Goal: Information Seeking & Learning: Learn about a topic

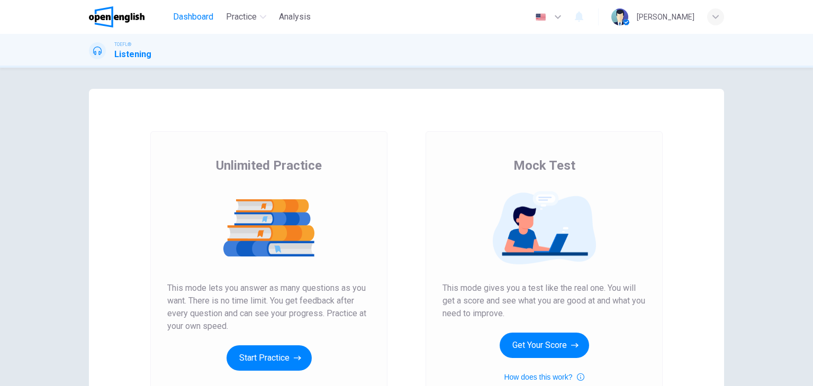
click at [197, 11] on span "Dashboard" at bounding box center [193, 17] width 40 height 13
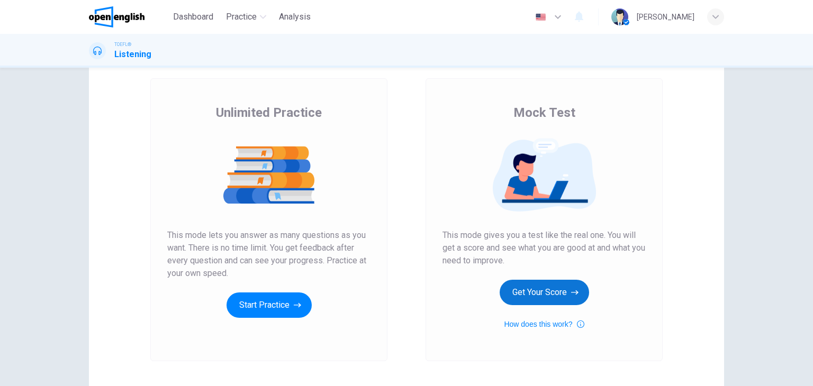
click at [529, 287] on button "Get Your Score" at bounding box center [544, 292] width 89 height 25
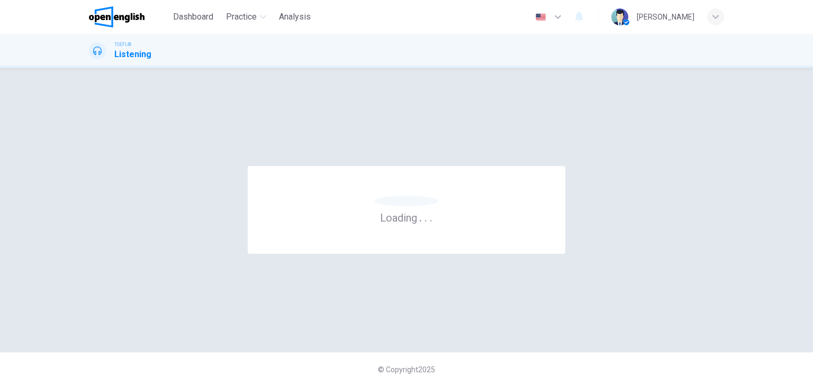
scroll to position [0, 0]
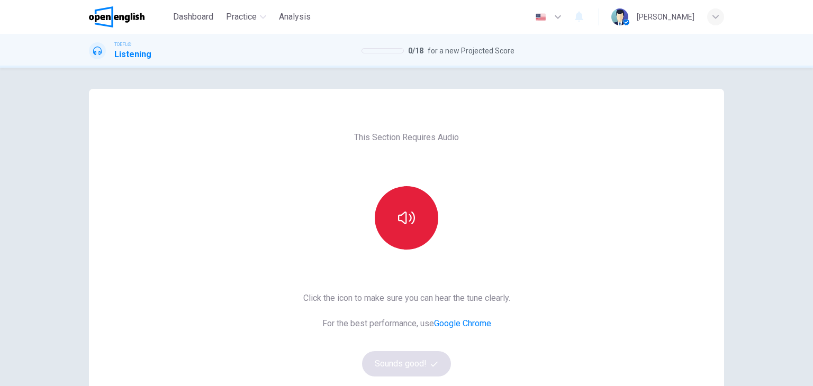
click at [412, 227] on button "button" at bounding box center [407, 218] width 64 height 64
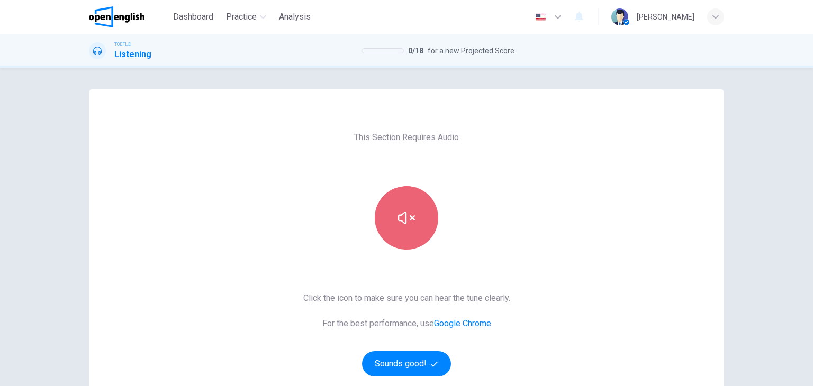
click at [412, 227] on button "button" at bounding box center [407, 218] width 64 height 64
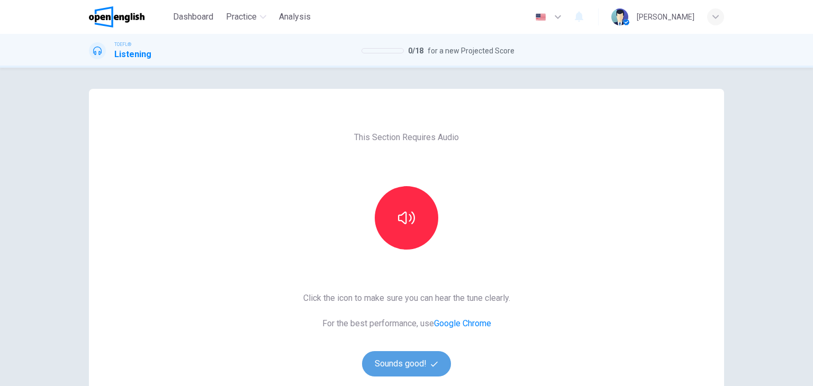
click at [415, 362] on button "Sounds good!" at bounding box center [406, 363] width 89 height 25
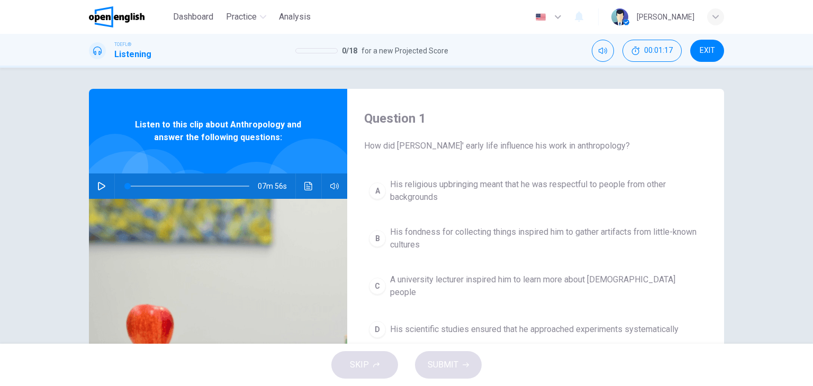
scroll to position [53, 0]
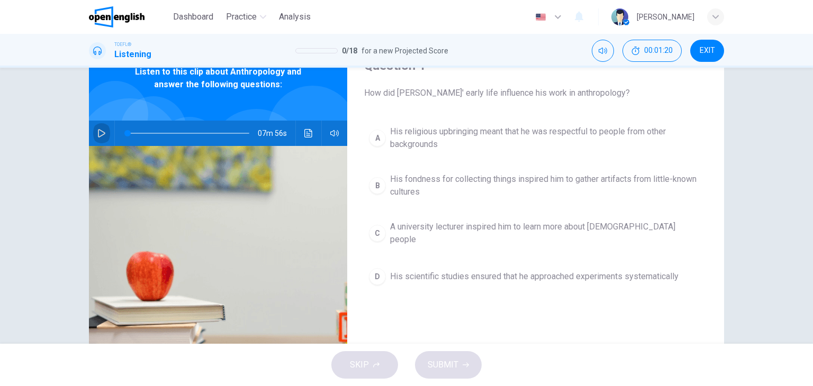
click at [98, 137] on icon "button" at bounding box center [101, 133] width 7 height 8
drag, startPoint x: 127, startPoint y: 129, endPoint x: 96, endPoint y: 132, distance: 31.3
click at [96, 132] on div "07m 56s" at bounding box center [218, 133] width 258 height 25
drag, startPoint x: 126, startPoint y: 137, endPoint x: 74, endPoint y: 134, distance: 52.0
click at [74, 134] on div "Question 1 How did Boas' early life influence his work in anthropology? A His r…" at bounding box center [406, 220] width 669 height 368
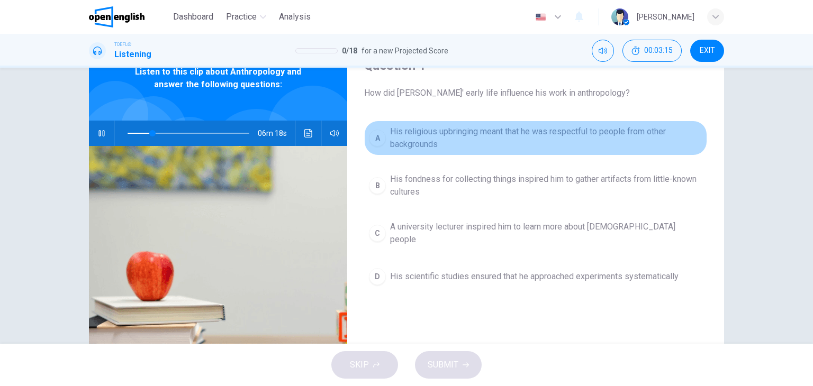
click at [429, 147] on span "His religious upbringing meant that he was respectful to people from other back…" at bounding box center [546, 137] width 312 height 25
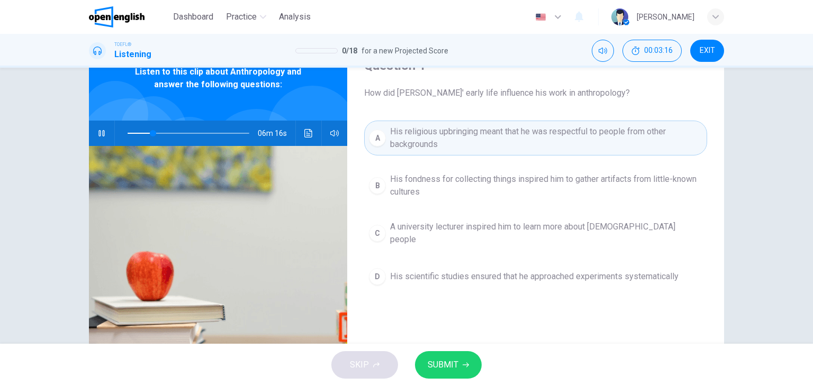
click at [451, 366] on span "SUBMIT" at bounding box center [443, 365] width 31 height 15
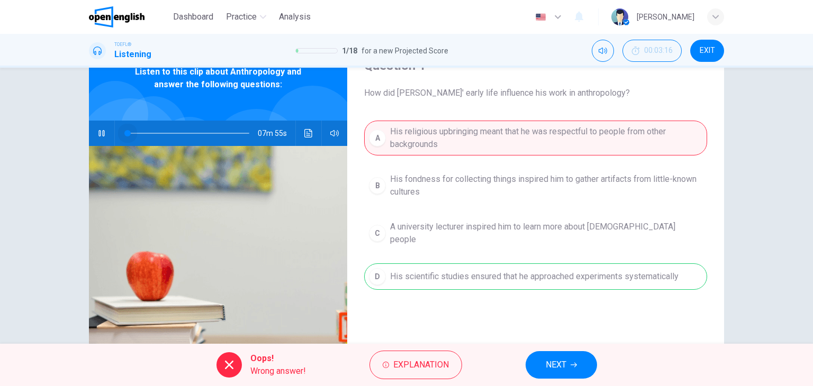
drag, startPoint x: 135, startPoint y: 138, endPoint x: 104, endPoint y: 140, distance: 31.3
click at [104, 141] on div "07m 55s" at bounding box center [218, 133] width 258 height 25
click at [103, 133] on icon "button" at bounding box center [101, 133] width 8 height 8
click at [103, 137] on icon "button" at bounding box center [101, 133] width 8 height 8
click at [578, 327] on div "Question 1 How did Boas' early life influence his work in anthropology? A His r…" at bounding box center [535, 220] width 377 height 368
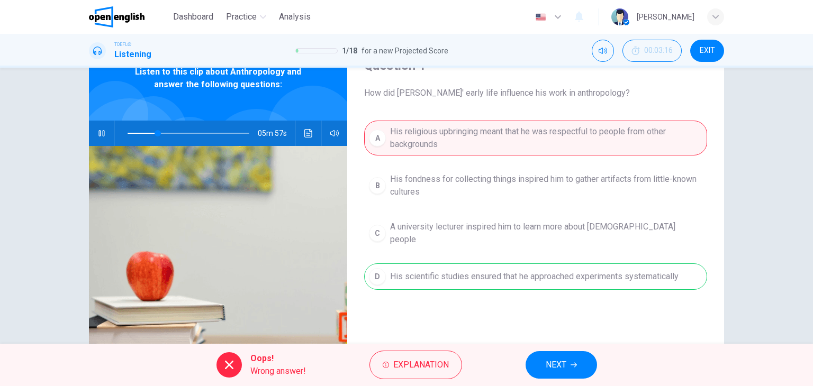
click at [562, 362] on span "NEXT" at bounding box center [556, 365] width 21 height 15
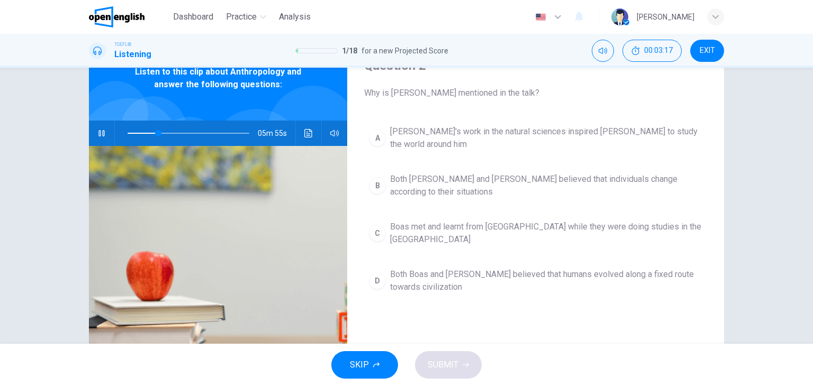
click at [99, 134] on icon "button" at bounding box center [101, 133] width 8 height 8
drag, startPoint x: 156, startPoint y: 134, endPoint x: 115, endPoint y: 131, distance: 40.3
click at [124, 132] on span at bounding box center [127, 133] width 6 height 6
click at [97, 134] on icon "button" at bounding box center [101, 133] width 8 height 8
drag, startPoint x: 130, startPoint y: 131, endPoint x: 108, endPoint y: 130, distance: 21.7
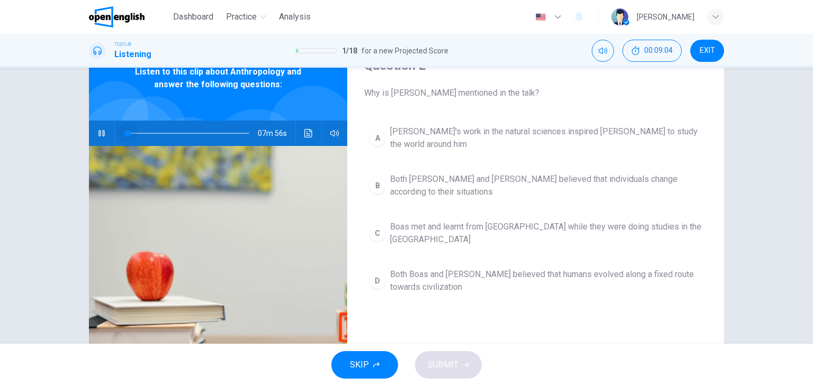
click at [108, 130] on div "07m 56s" at bounding box center [218, 133] width 258 height 25
click at [154, 133] on span at bounding box center [157, 133] width 6 height 6
type input "*"
click at [567, 335] on div "Question 2 Why is Charles Darwin mentioned in the talk? A Darwin's work in the …" at bounding box center [535, 220] width 377 height 368
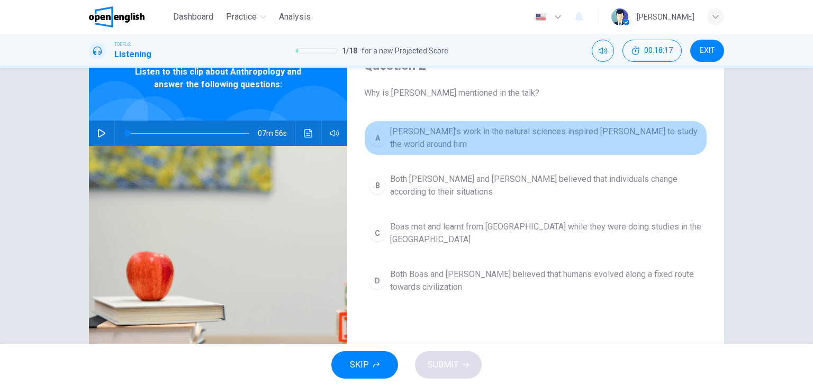
click at [376, 138] on div "A" at bounding box center [377, 138] width 17 height 17
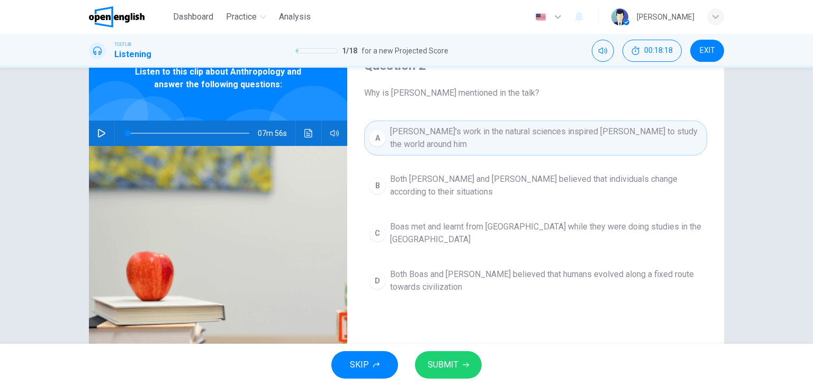
click at [457, 364] on button "SUBMIT" at bounding box center [448, 365] width 67 height 28
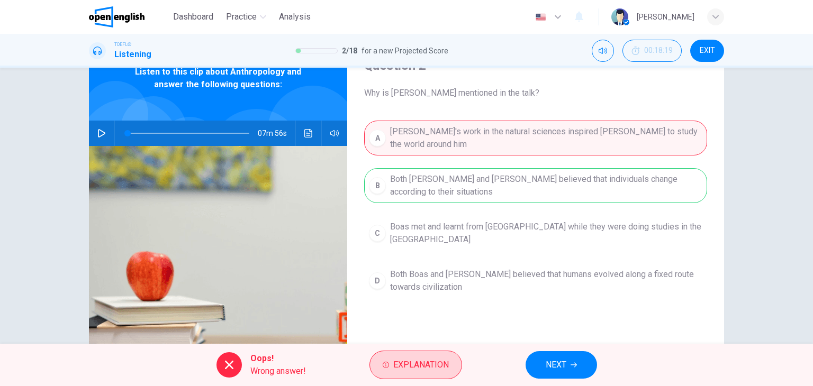
click at [411, 353] on button "Explanation" at bounding box center [415, 365] width 93 height 29
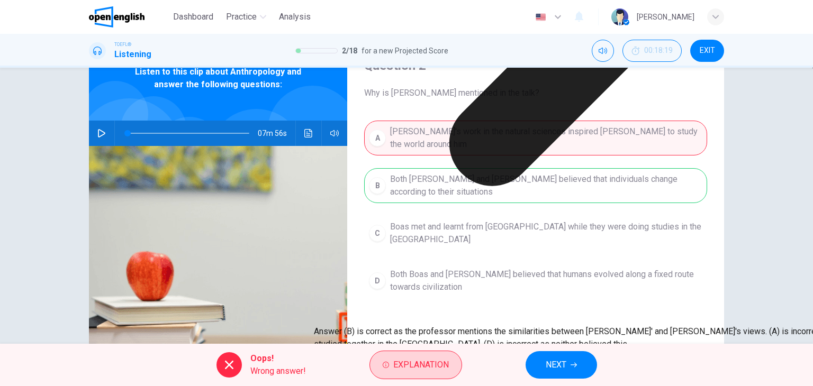
click at [411, 353] on button "Explanation" at bounding box center [415, 365] width 93 height 29
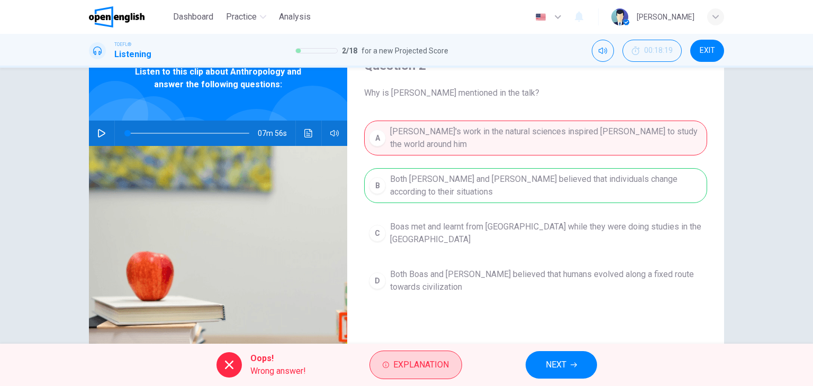
drag, startPoint x: 411, startPoint y: 351, endPoint x: 398, endPoint y: 355, distance: 13.1
click at [398, 355] on button "Explanation" at bounding box center [415, 365] width 93 height 29
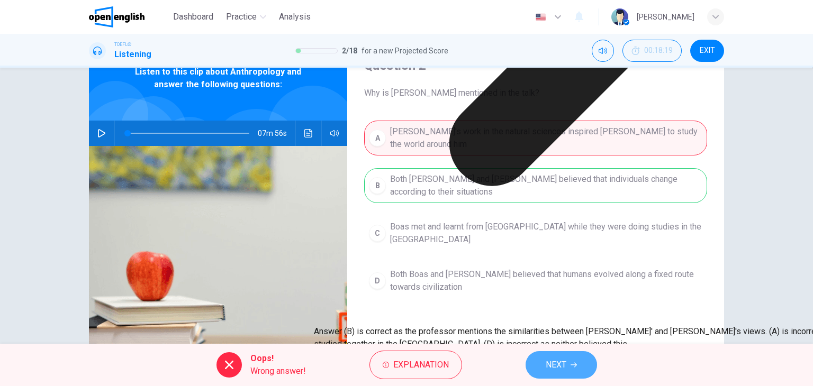
click at [552, 358] on span "NEXT" at bounding box center [556, 365] width 21 height 15
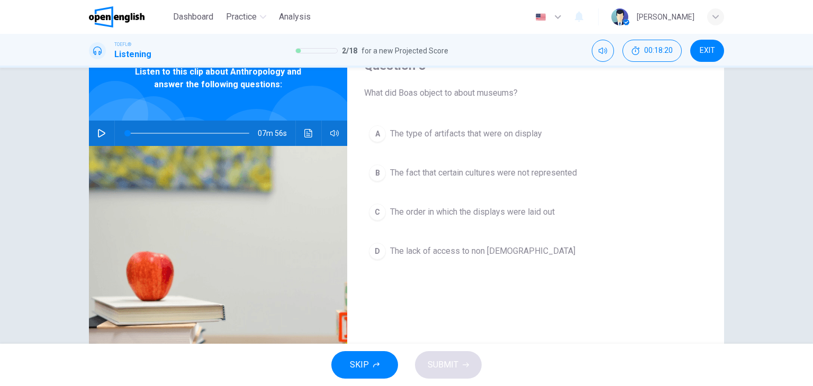
drag, startPoint x: 532, startPoint y: 362, endPoint x: 532, endPoint y: 351, distance: 11.1
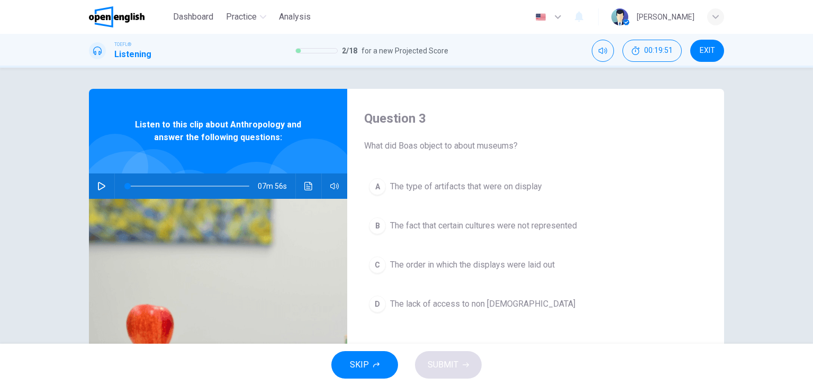
click at [415, 185] on span "The type of artifacts that were on display" at bounding box center [466, 186] width 152 height 13
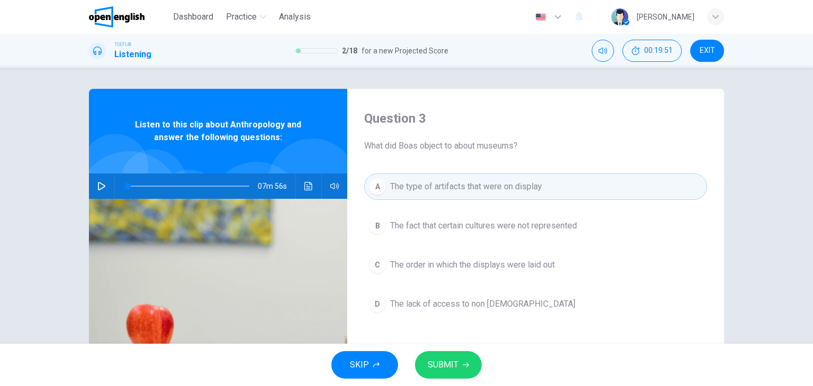
scroll to position [106, 0]
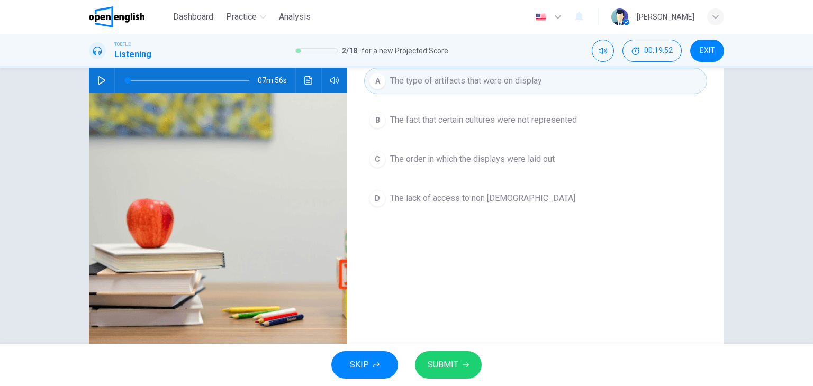
click at [451, 360] on span "SUBMIT" at bounding box center [443, 365] width 31 height 15
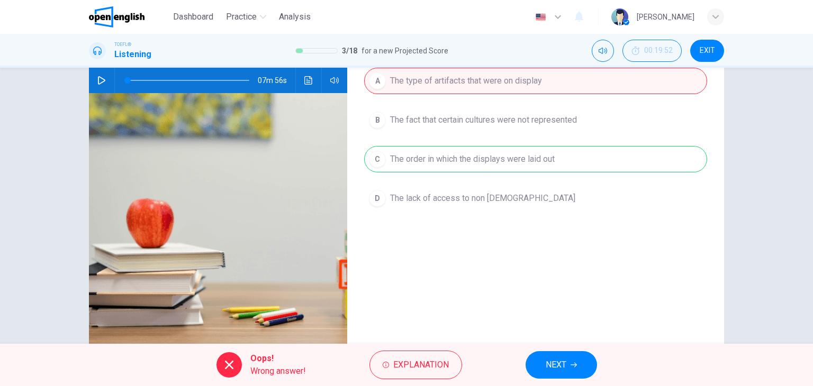
click at [557, 363] on span "NEXT" at bounding box center [556, 365] width 21 height 15
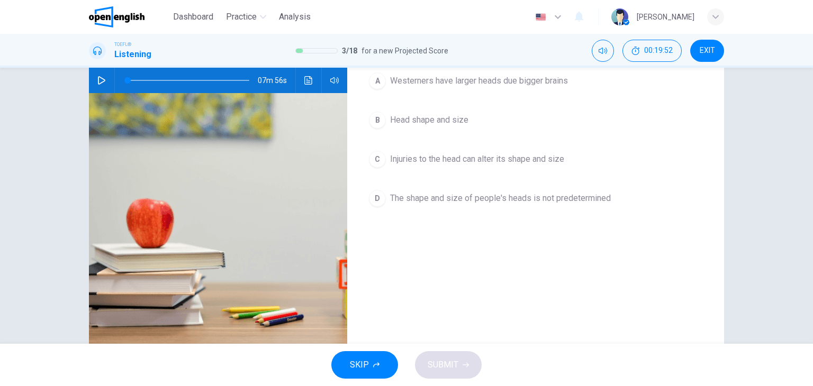
scroll to position [0, 0]
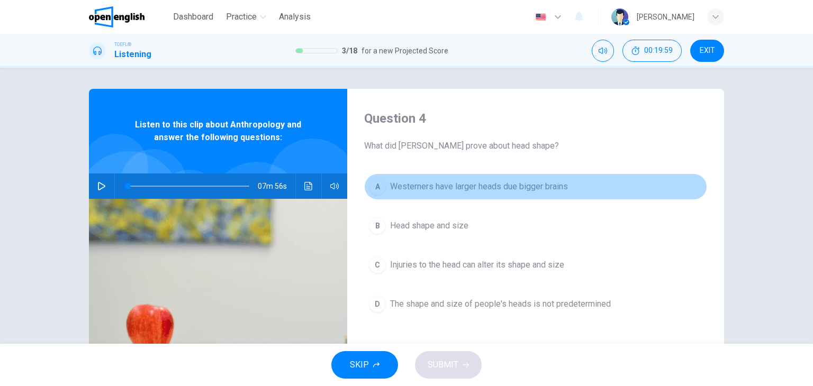
click at [398, 189] on span "Westerners have larger heads due bigger brains" at bounding box center [479, 186] width 178 height 13
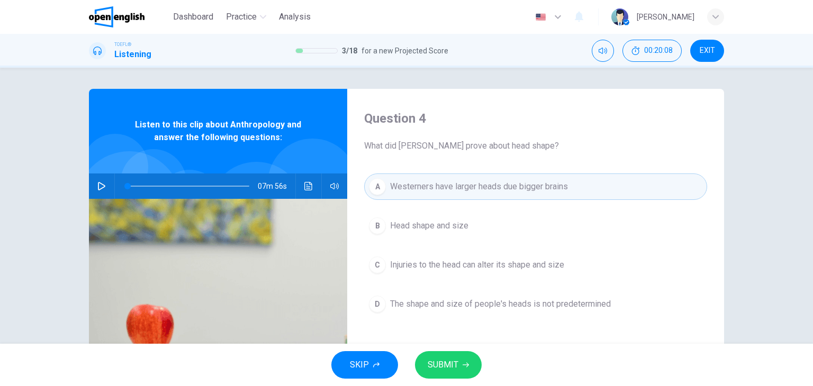
click at [447, 367] on span "SUBMIT" at bounding box center [443, 365] width 31 height 15
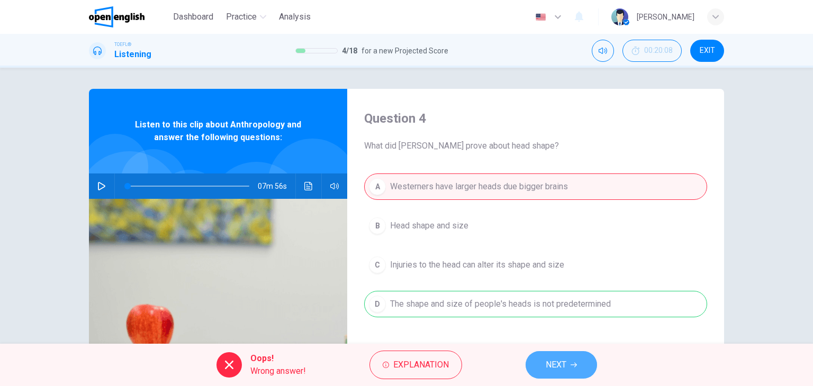
click at [562, 358] on span "NEXT" at bounding box center [556, 365] width 21 height 15
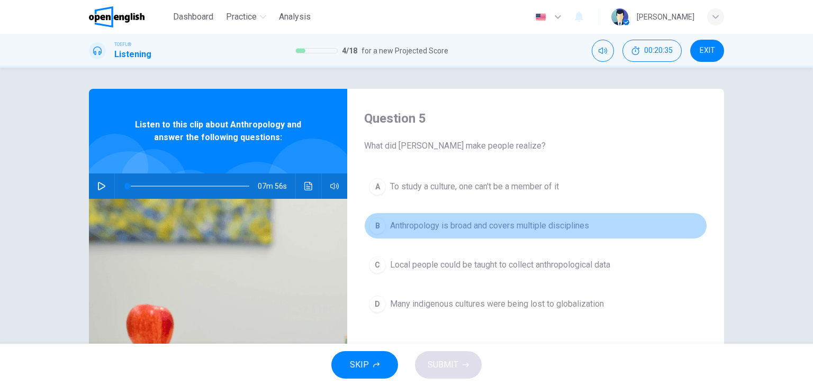
click at [376, 227] on div "B" at bounding box center [377, 225] width 17 height 17
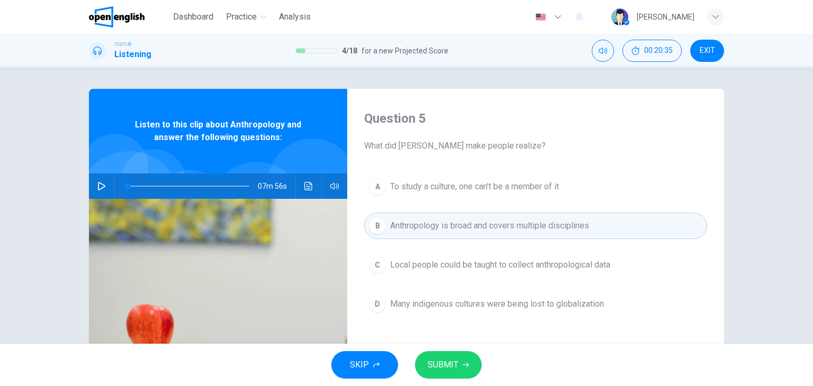
click at [464, 351] on button "SUBMIT" at bounding box center [448, 365] width 67 height 28
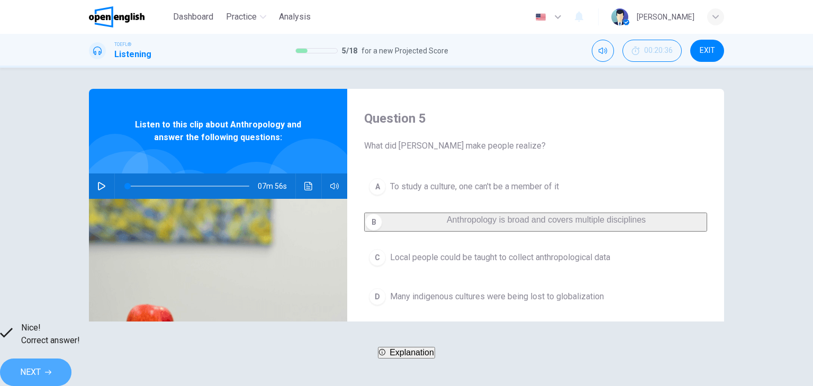
click at [71, 360] on button "NEXT" at bounding box center [35, 373] width 71 height 28
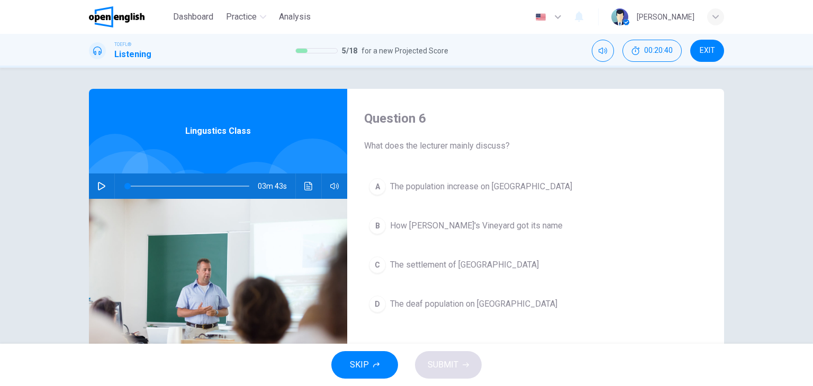
click at [99, 186] on icon "button" at bounding box center [101, 186] width 8 height 8
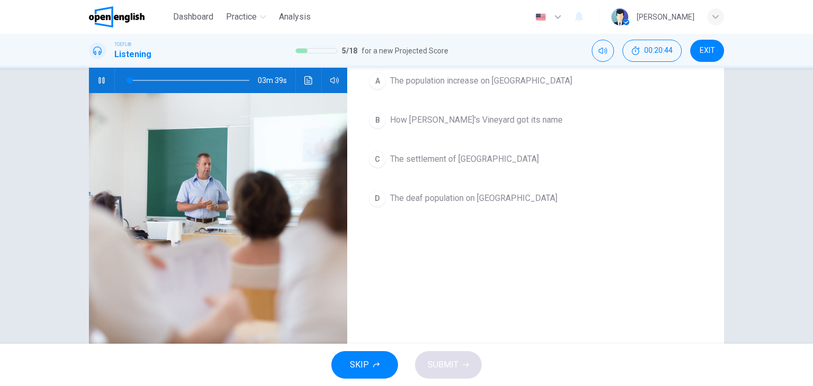
scroll to position [53, 0]
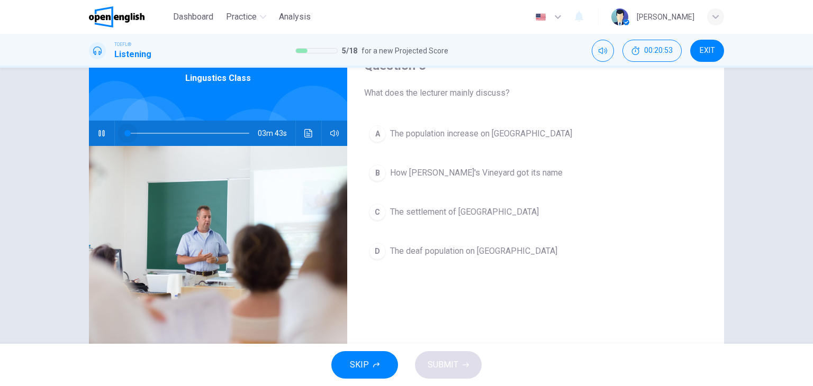
drag, startPoint x: 110, startPoint y: 142, endPoint x: 99, endPoint y: 143, distance: 10.6
click at [99, 143] on div "03m 43s" at bounding box center [218, 133] width 258 height 25
type input "*"
click at [419, 201] on button "C The settlement of Martha's Vineyard" at bounding box center [535, 212] width 343 height 26
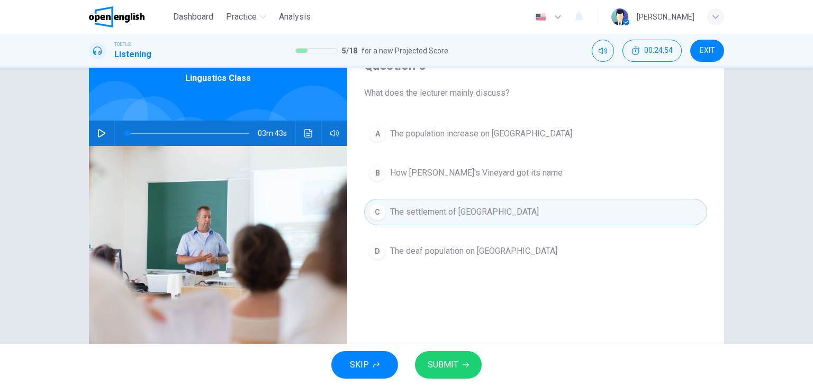
click at [467, 365] on icon "button" at bounding box center [465, 365] width 6 height 5
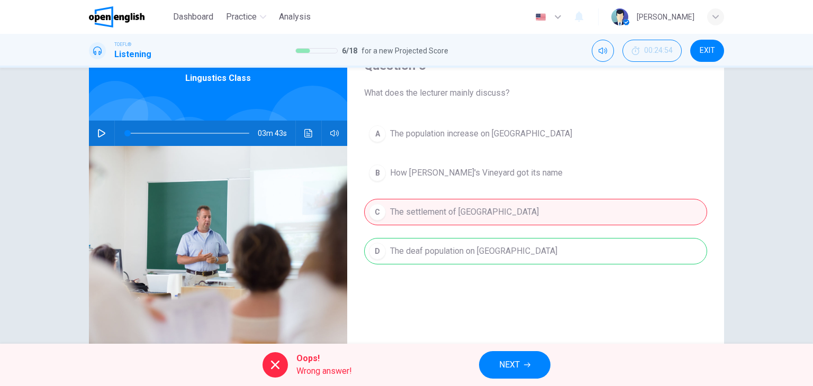
click at [521, 384] on div "Oops! Wrong answer! NEXT" at bounding box center [406, 365] width 813 height 42
click at [497, 356] on button "NEXT" at bounding box center [514, 365] width 71 height 28
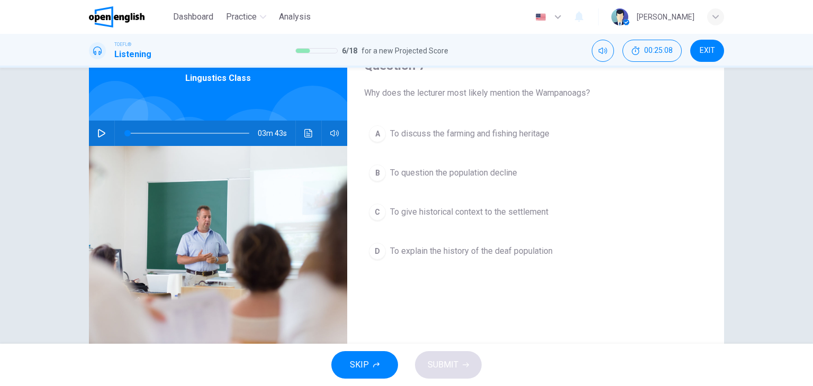
click at [393, 248] on span "To explain the history of the deaf population" at bounding box center [471, 251] width 162 height 13
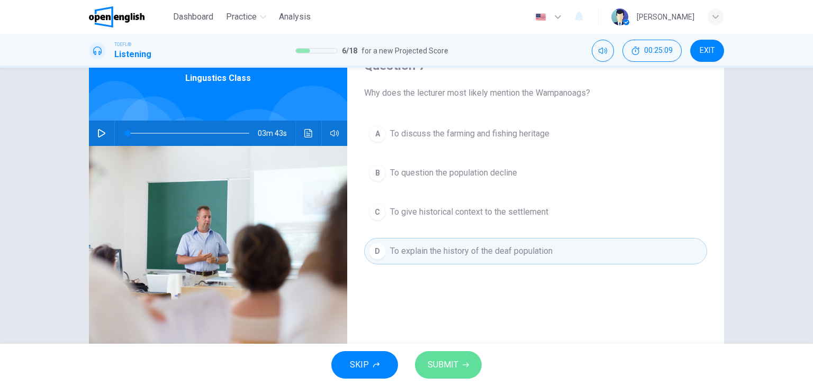
click at [457, 368] on button "SUBMIT" at bounding box center [448, 365] width 67 height 28
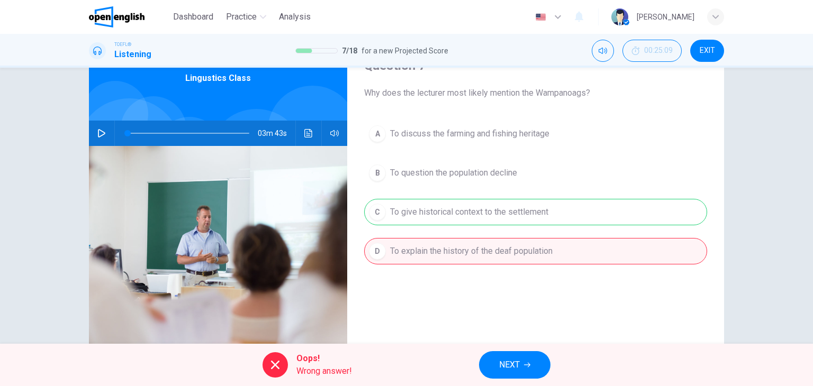
click at [514, 368] on span "NEXT" at bounding box center [509, 365] width 21 height 15
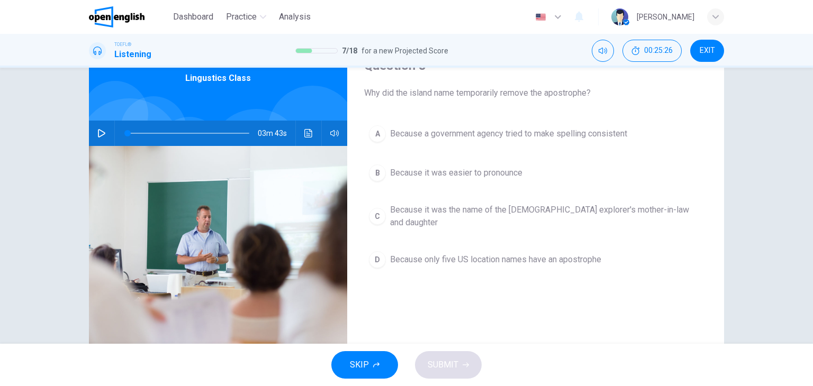
click at [525, 253] on span "Because only five US location names have an apostrophe" at bounding box center [495, 259] width 211 height 13
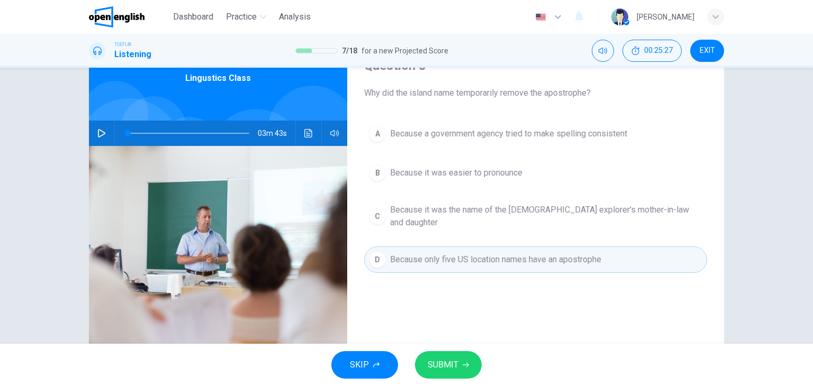
click at [449, 358] on span "SUBMIT" at bounding box center [443, 365] width 31 height 15
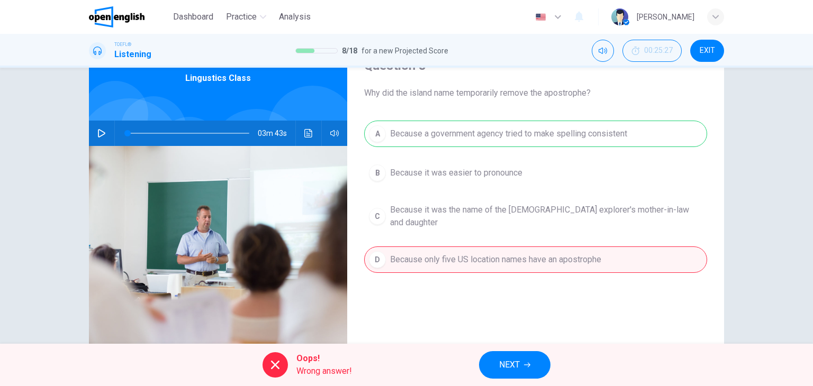
click at [516, 368] on span "NEXT" at bounding box center [509, 365] width 21 height 15
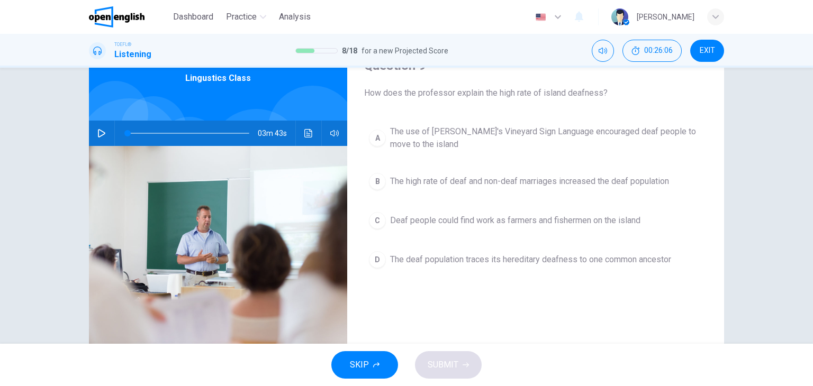
scroll to position [106, 0]
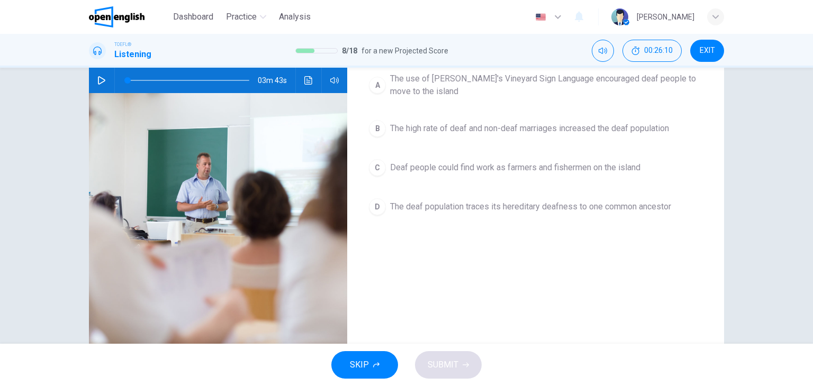
drag, startPoint x: 381, startPoint y: 204, endPoint x: 405, endPoint y: 232, distance: 37.1
click at [381, 204] on div "D" at bounding box center [377, 206] width 17 height 17
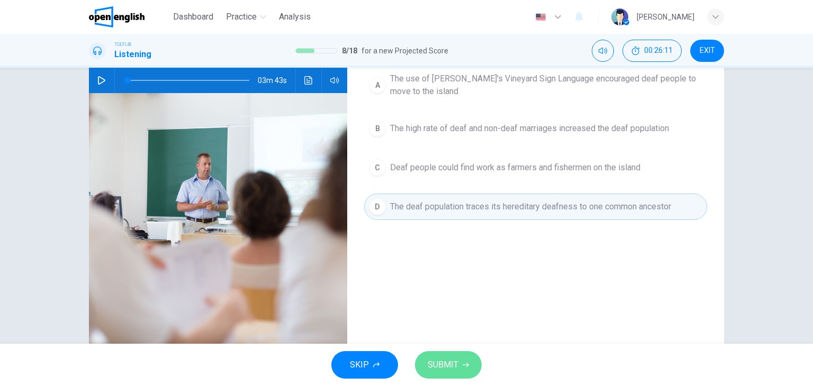
click at [459, 366] on button "SUBMIT" at bounding box center [448, 365] width 67 height 28
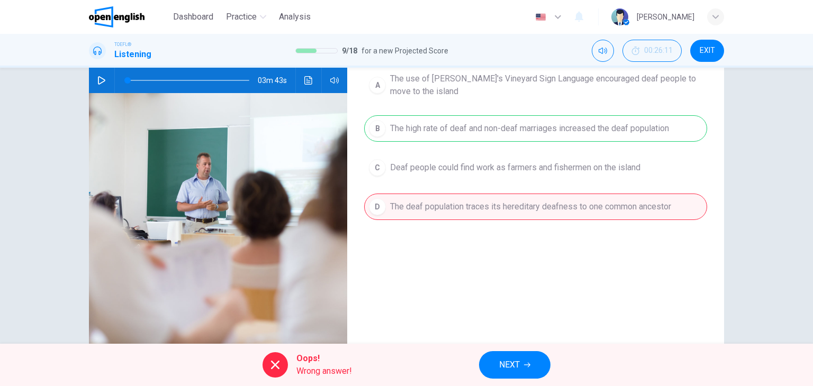
click at [507, 364] on span "NEXT" at bounding box center [509, 365] width 21 height 15
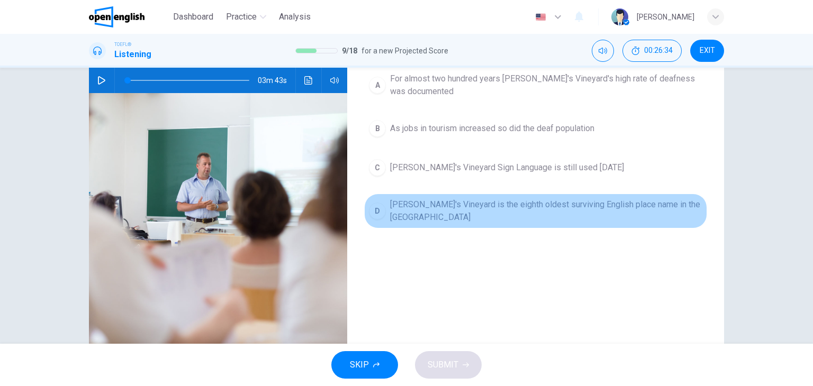
click at [566, 207] on span "Martha's Vineyard is the eighth oldest surviving English place name in the US" at bounding box center [546, 210] width 312 height 25
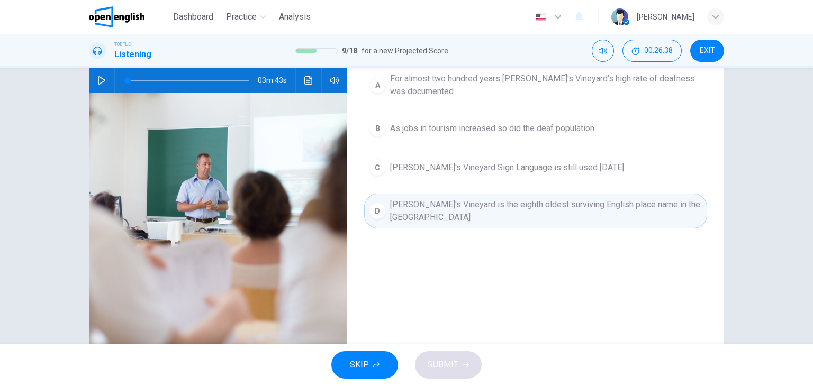
click at [411, 126] on span "As jobs in tourism increased so did the deaf population" at bounding box center [492, 128] width 204 height 13
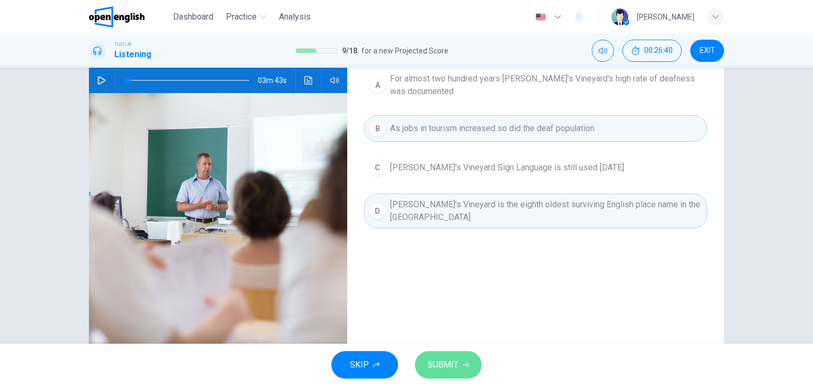
click at [452, 362] on span "SUBMIT" at bounding box center [443, 365] width 31 height 15
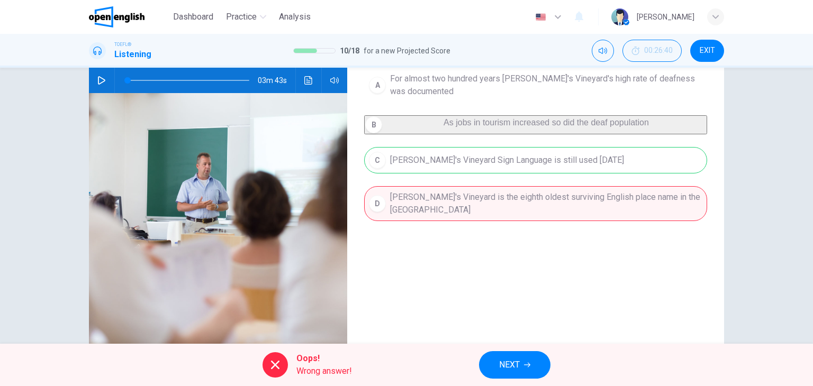
click at [514, 371] on span "NEXT" at bounding box center [509, 365] width 21 height 15
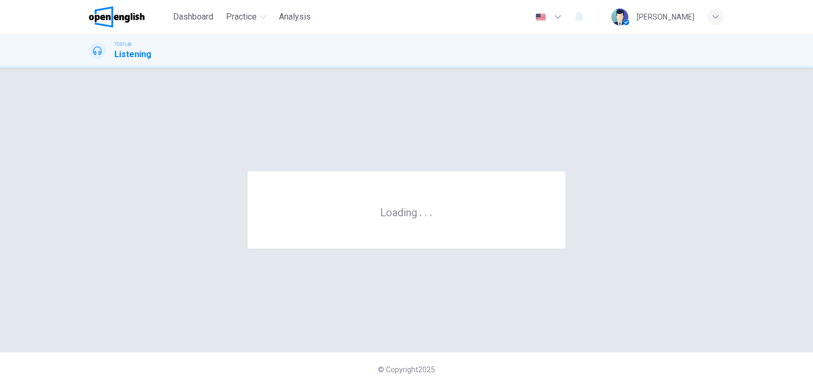
scroll to position [0, 0]
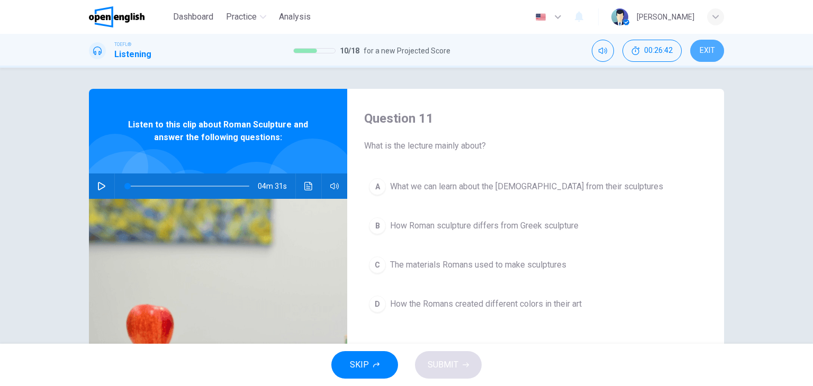
click at [715, 52] on button "EXIT" at bounding box center [707, 51] width 34 height 22
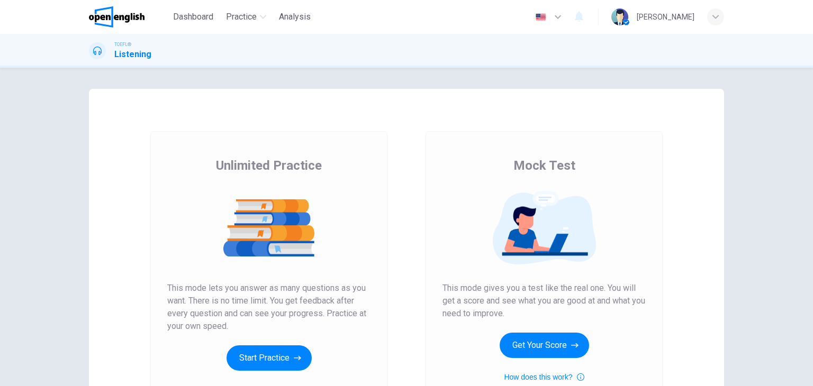
scroll to position [106, 0]
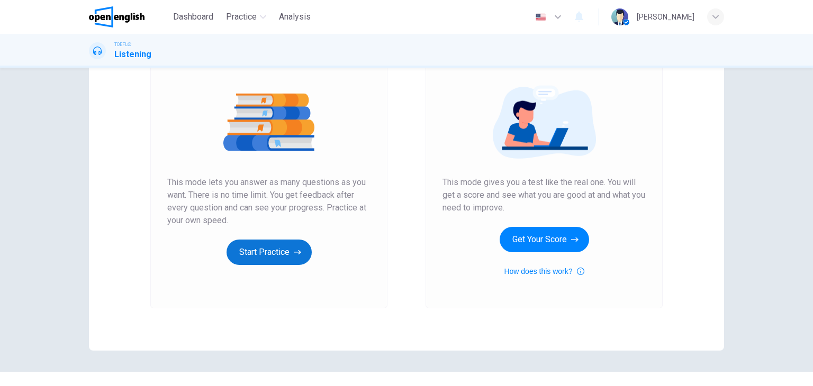
click at [250, 253] on button "Start Practice" at bounding box center [268, 252] width 85 height 25
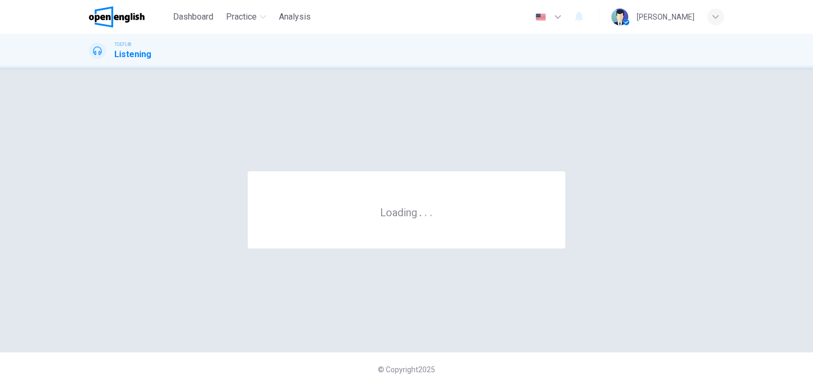
scroll to position [0, 0]
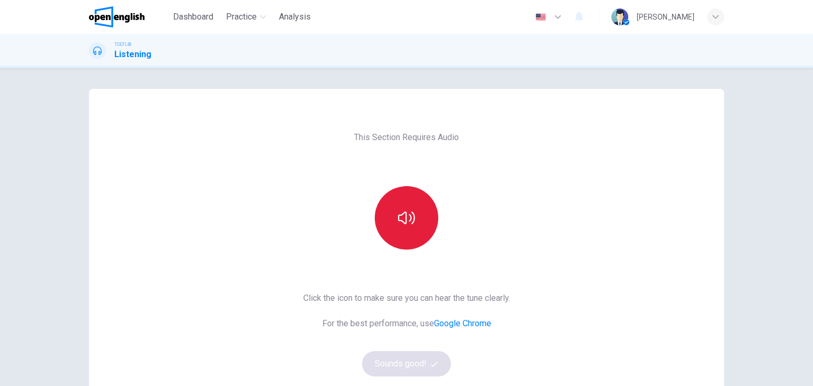
click at [406, 225] on icon "button" at bounding box center [406, 218] width 17 height 17
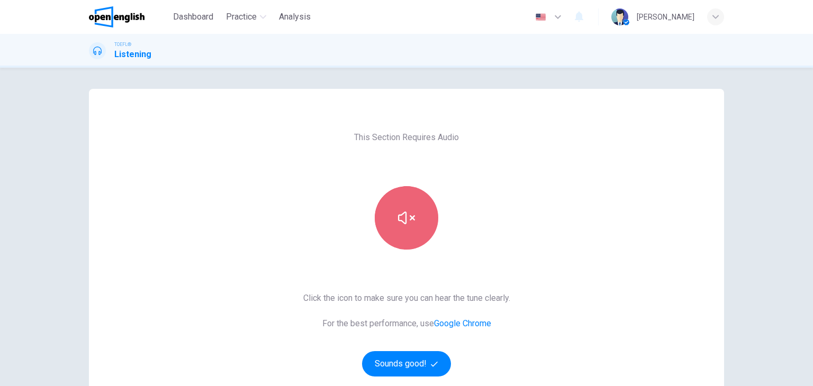
click at [406, 226] on button "button" at bounding box center [407, 218] width 64 height 64
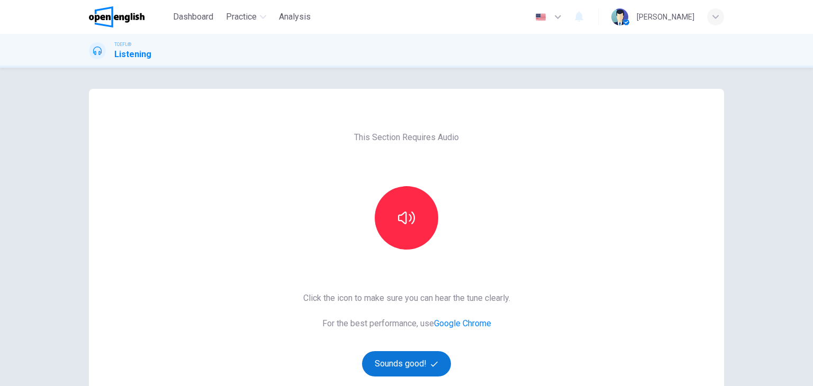
drag, startPoint x: 413, startPoint y: 367, endPoint x: 419, endPoint y: 365, distance: 5.7
click at [419, 365] on button "Sounds good!" at bounding box center [406, 363] width 89 height 25
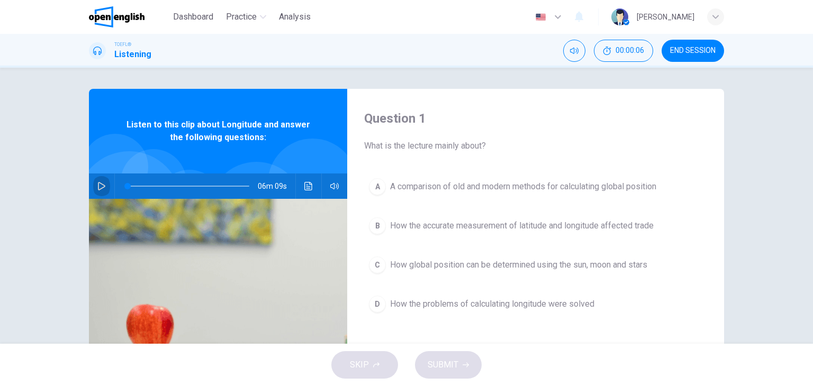
click at [99, 184] on icon "button" at bounding box center [101, 186] width 8 height 8
click at [288, 244] on img at bounding box center [218, 328] width 258 height 258
drag, startPoint x: 124, startPoint y: 185, endPoint x: 101, endPoint y: 184, distance: 23.8
click at [101, 184] on div "06m 09s" at bounding box center [218, 186] width 258 height 25
drag, startPoint x: 126, startPoint y: 186, endPoint x: 106, endPoint y: 183, distance: 20.4
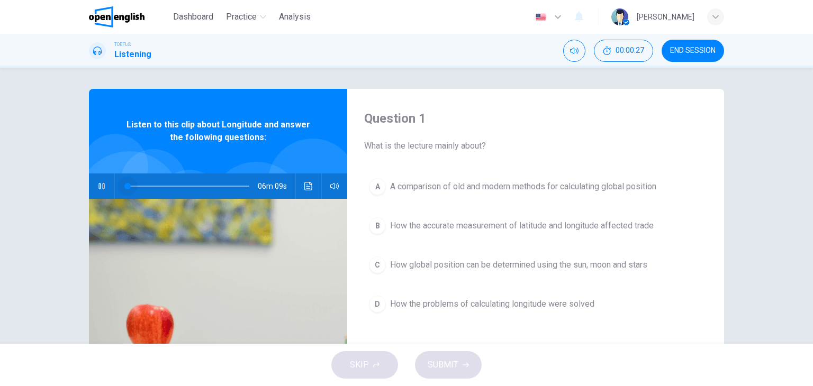
click at [106, 183] on div "06m 09s" at bounding box center [218, 186] width 258 height 25
click at [99, 188] on icon "button" at bounding box center [101, 186] width 6 height 6
click at [502, 335] on div "A A comparison of old and modern methods for calculating global position B How …" at bounding box center [535, 256] width 343 height 165
click at [97, 187] on icon "button" at bounding box center [101, 186] width 8 height 8
drag, startPoint x: 179, startPoint y: 183, endPoint x: 111, endPoint y: 184, distance: 68.3
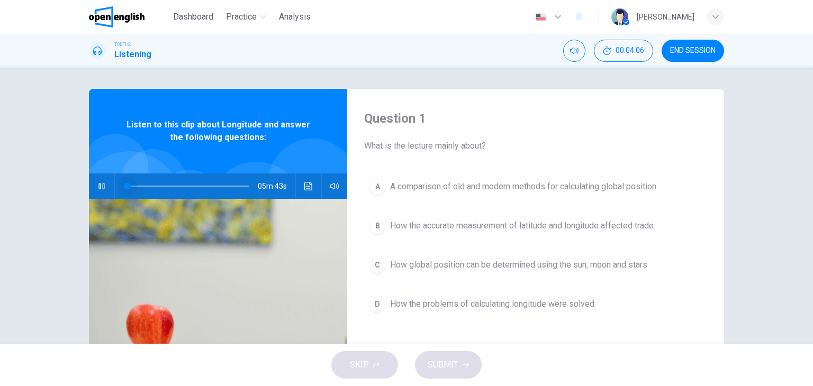
click at [111, 184] on div "05m 43s" at bounding box center [218, 186] width 258 height 25
drag, startPoint x: 148, startPoint y: 185, endPoint x: 118, endPoint y: 190, distance: 30.6
click at [124, 189] on span at bounding box center [127, 186] width 6 height 6
drag, startPoint x: 94, startPoint y: 188, endPoint x: 103, endPoint y: 187, distance: 9.5
click at [96, 188] on button "button" at bounding box center [101, 186] width 17 height 25
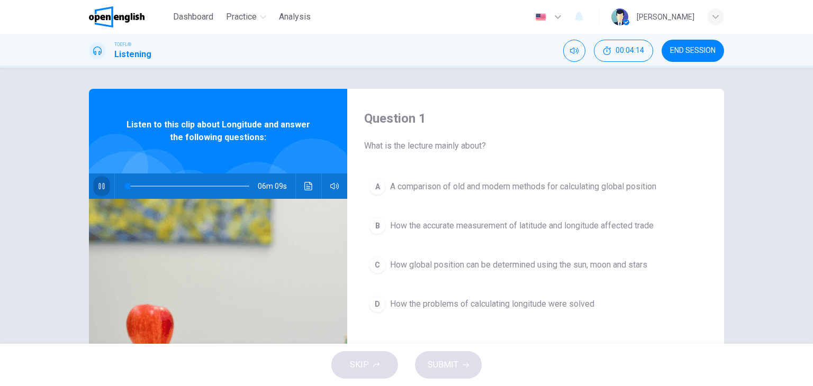
click at [102, 187] on icon "button" at bounding box center [101, 186] width 8 height 8
click at [102, 188] on icon "button" at bounding box center [101, 186] width 8 height 8
drag, startPoint x: 128, startPoint y: 185, endPoint x: 103, endPoint y: 185, distance: 24.3
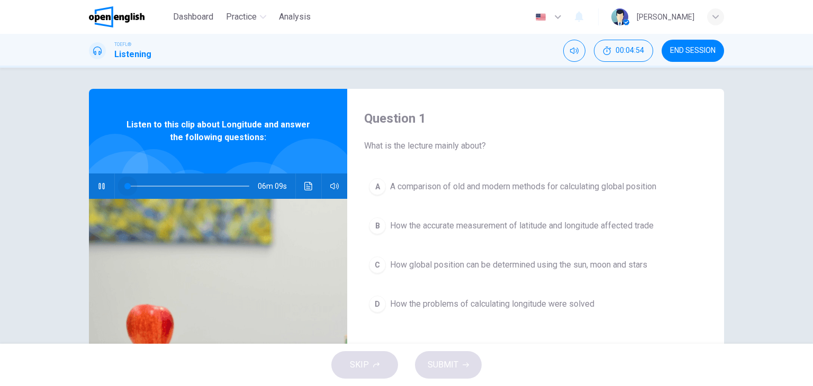
click at [103, 185] on div "06m 09s" at bounding box center [218, 186] width 258 height 25
click at [103, 185] on button "button" at bounding box center [101, 186] width 17 height 25
drag, startPoint x: 131, startPoint y: 185, endPoint x: 210, endPoint y: 196, distance: 79.1
click at [204, 189] on span at bounding box center [200, 186] width 6 height 6
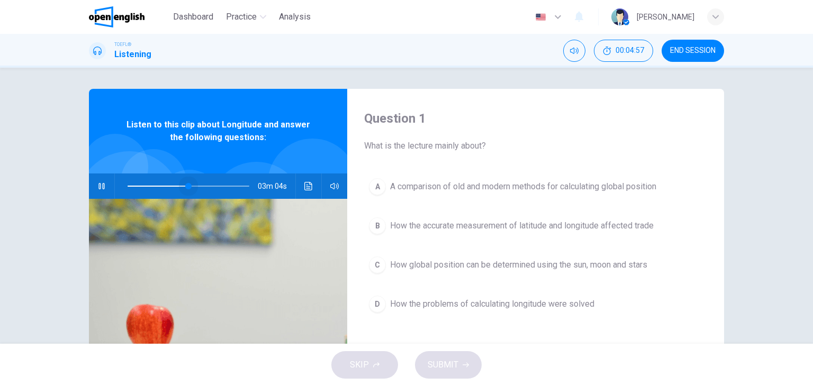
click at [185, 187] on span at bounding box center [189, 186] width 122 height 15
click at [185, 187] on span at bounding box center [187, 186] width 6 height 6
drag, startPoint x: 185, startPoint y: 187, endPoint x: 171, endPoint y: 191, distance: 14.4
click at [184, 189] on span at bounding box center [187, 186] width 6 height 6
click at [171, 189] on span at bounding box center [173, 186] width 6 height 6
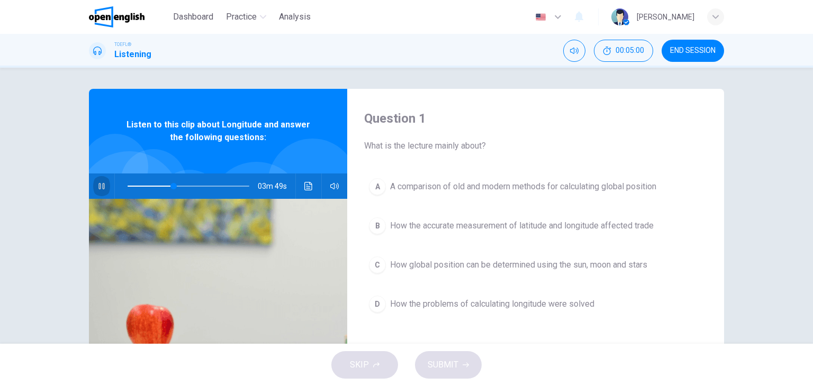
click at [98, 183] on icon "button" at bounding box center [101, 186] width 8 height 8
type input "*"
drag, startPoint x: 167, startPoint y: 180, endPoint x: 116, endPoint y: 187, distance: 50.8
click at [124, 187] on span at bounding box center [127, 186] width 6 height 6
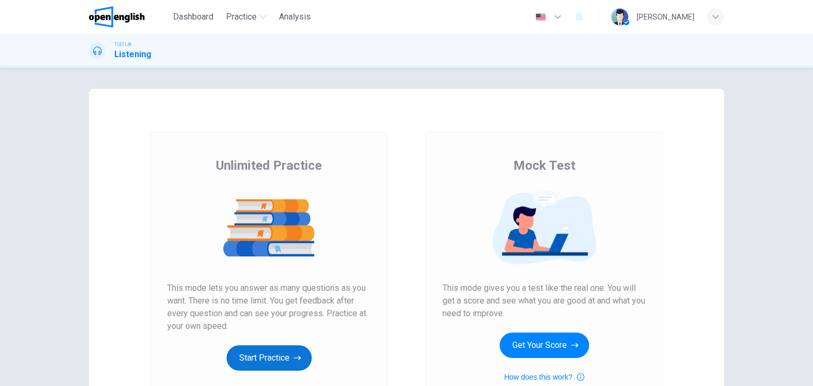
click at [273, 353] on button "Start Practice" at bounding box center [268, 358] width 85 height 25
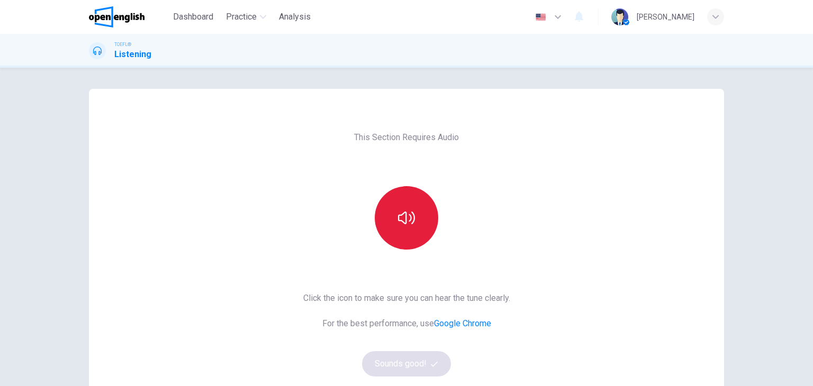
click at [421, 237] on button "button" at bounding box center [407, 218] width 64 height 64
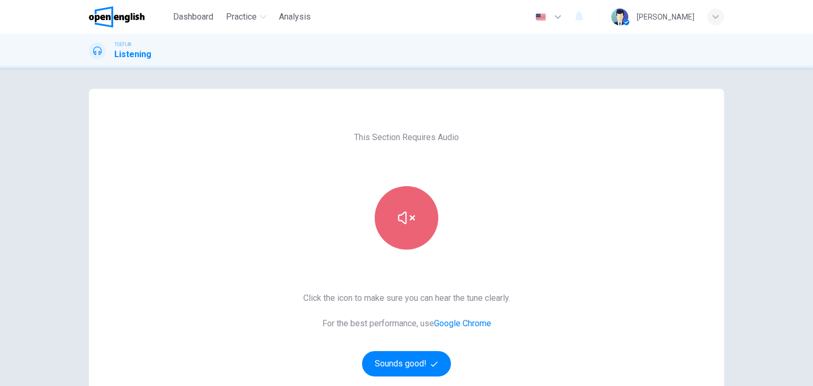
click at [421, 237] on button "button" at bounding box center [407, 218] width 64 height 64
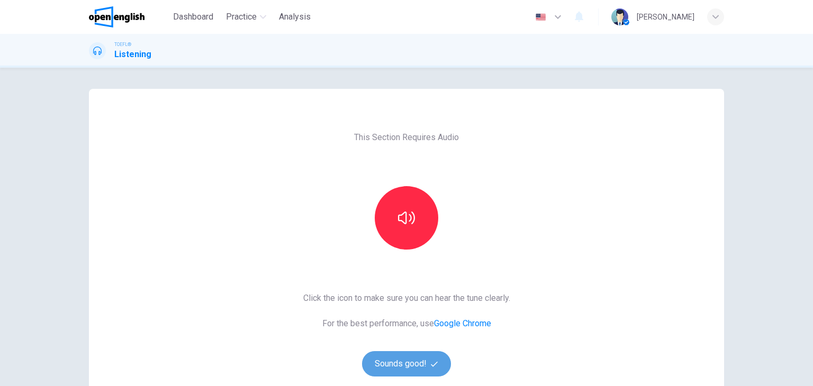
click at [422, 359] on button "Sounds good!" at bounding box center [406, 363] width 89 height 25
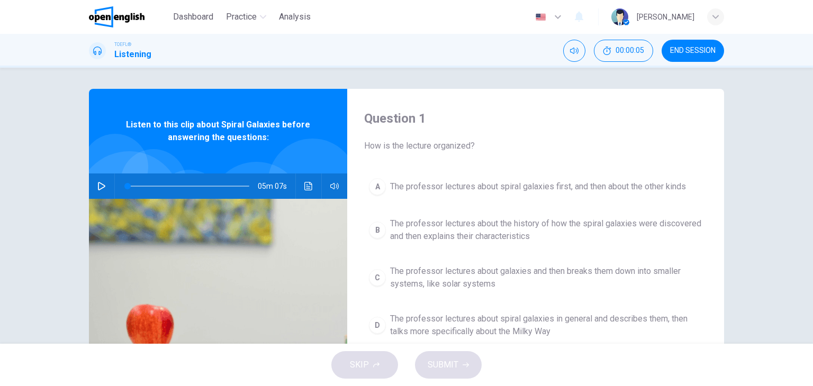
click at [97, 184] on icon "button" at bounding box center [101, 186] width 8 height 8
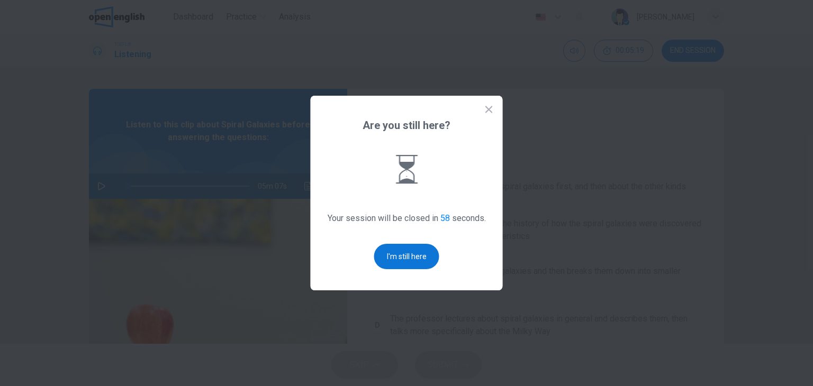
click at [401, 253] on button "I'm still here" at bounding box center [406, 256] width 65 height 25
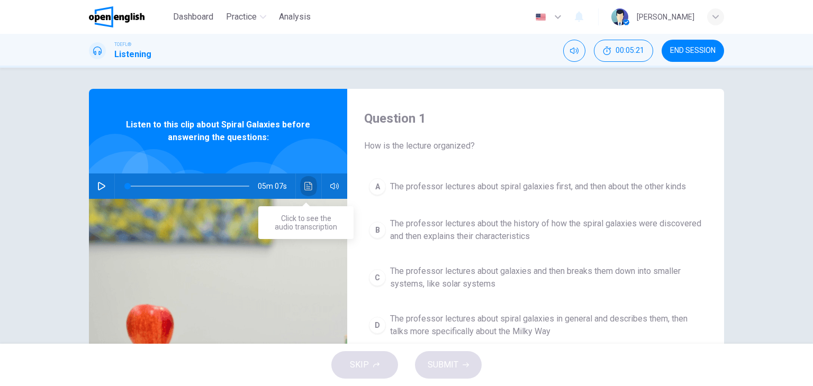
click at [308, 189] on icon "Click to see the audio transcription" at bounding box center [308, 186] width 8 height 8
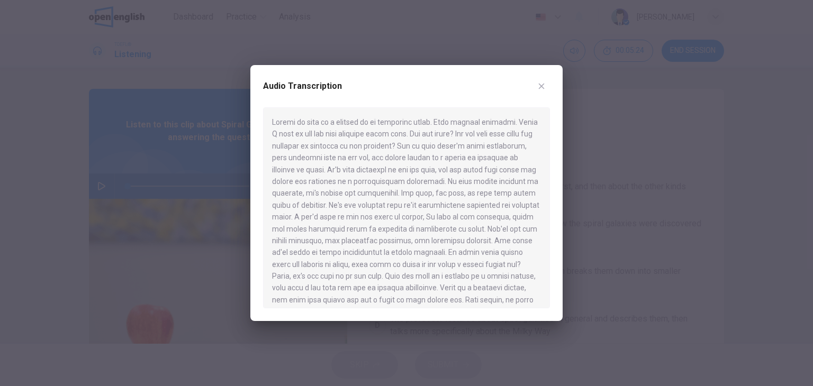
click at [541, 80] on button "button" at bounding box center [541, 86] width 17 height 17
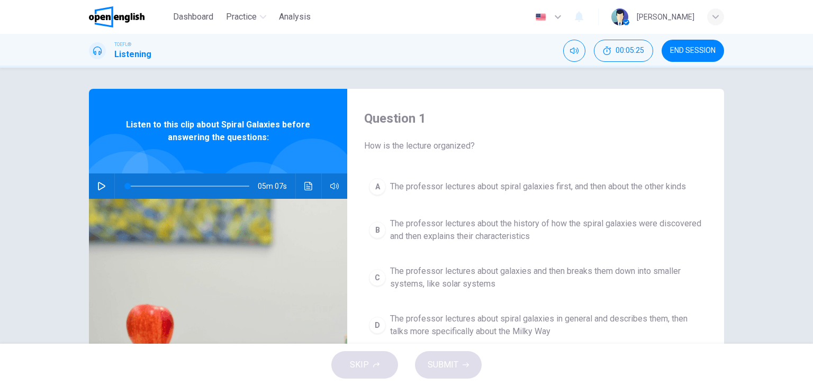
drag, startPoint x: 97, startPoint y: 184, endPoint x: 184, endPoint y: 177, distance: 87.6
click at [99, 184] on icon "button" at bounding box center [101, 186] width 8 height 8
click at [304, 189] on icon "Click to see the audio transcription" at bounding box center [308, 186] width 8 height 8
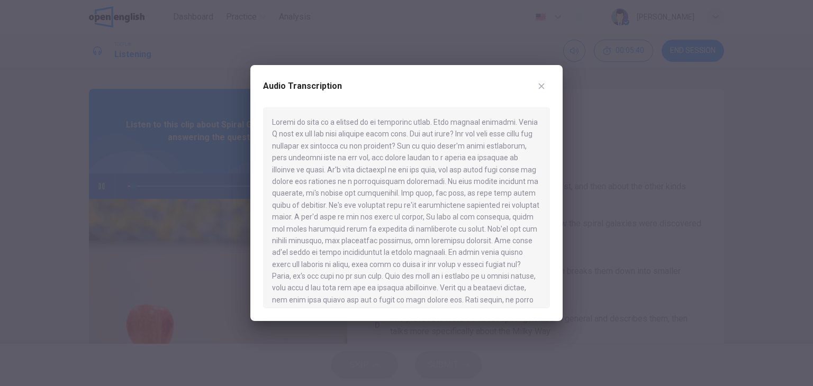
drag, startPoint x: 415, startPoint y: 95, endPoint x: 503, endPoint y: 88, distance: 88.1
click at [503, 88] on div "Audio Transcription" at bounding box center [406, 93] width 287 height 30
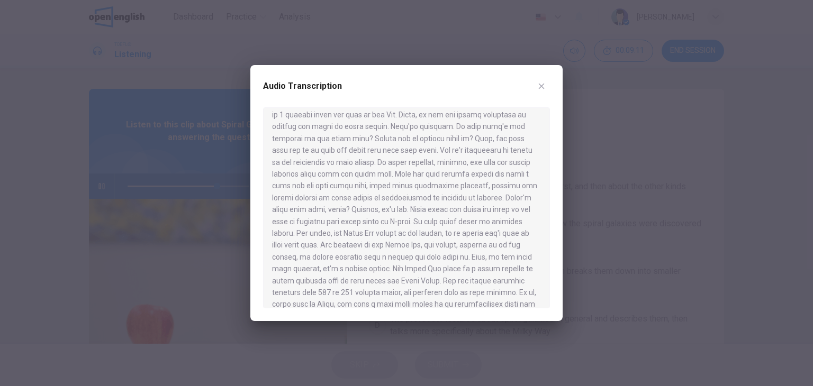
scroll to position [445, 0]
type input "*"
click at [545, 85] on icon "button" at bounding box center [541, 86] width 8 height 8
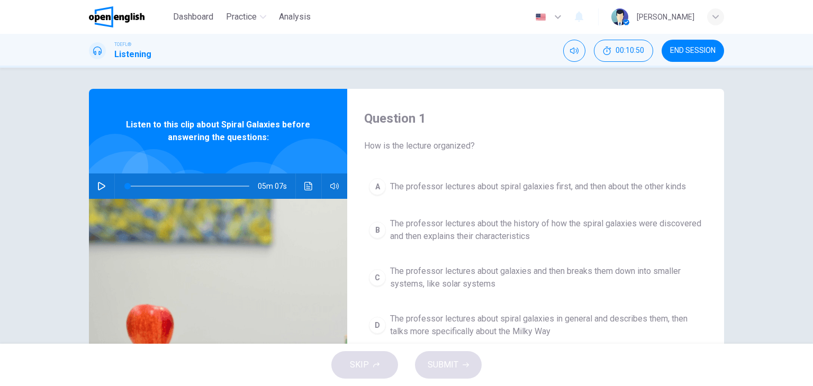
scroll to position [53, 0]
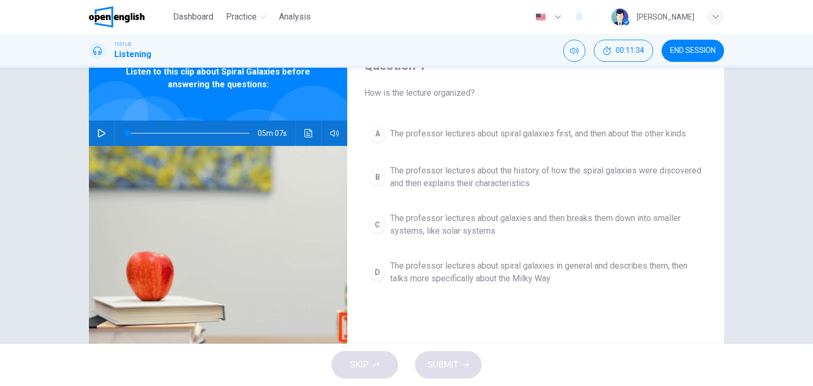
click at [375, 269] on div "D" at bounding box center [377, 272] width 17 height 17
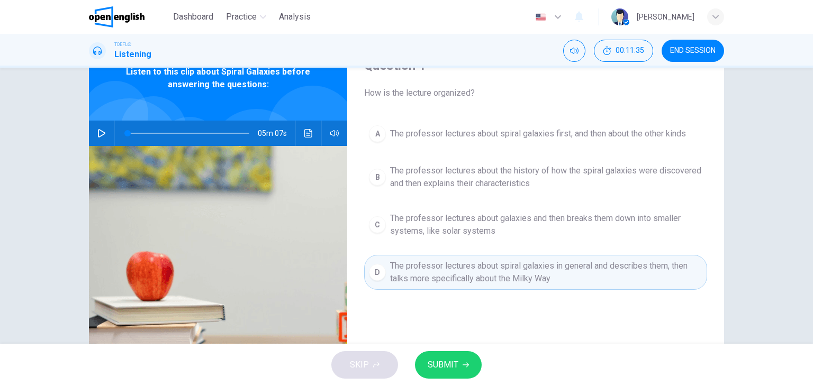
click at [438, 355] on button "SUBMIT" at bounding box center [448, 365] width 67 height 28
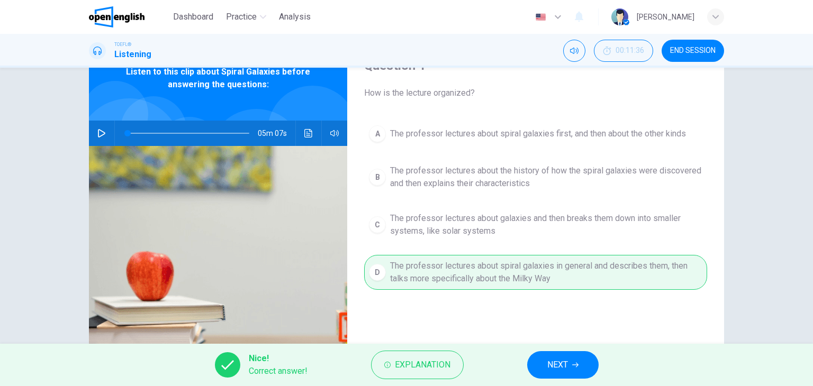
click at [569, 358] on button "NEXT" at bounding box center [562, 365] width 71 height 28
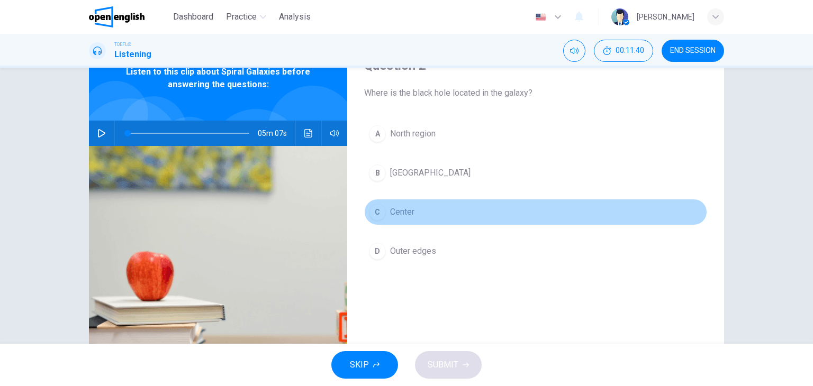
click at [377, 208] on div "C" at bounding box center [377, 212] width 17 height 17
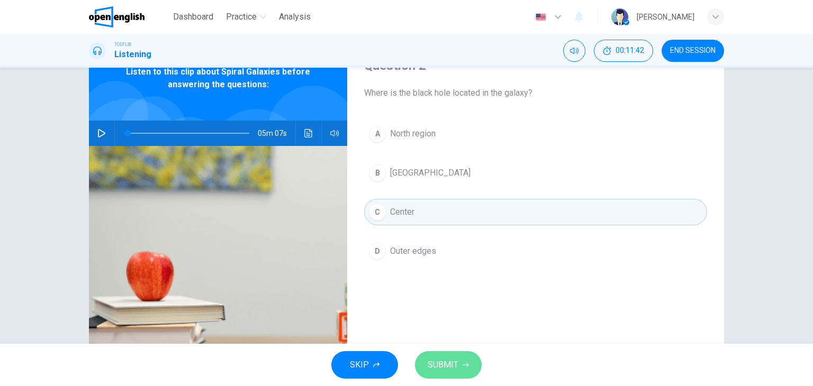
click at [457, 365] on span "SUBMIT" at bounding box center [443, 365] width 31 height 15
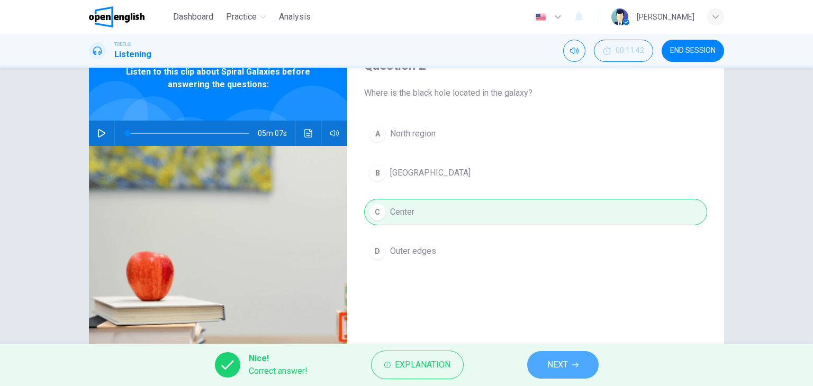
click at [577, 365] on icon "button" at bounding box center [575, 365] width 6 height 5
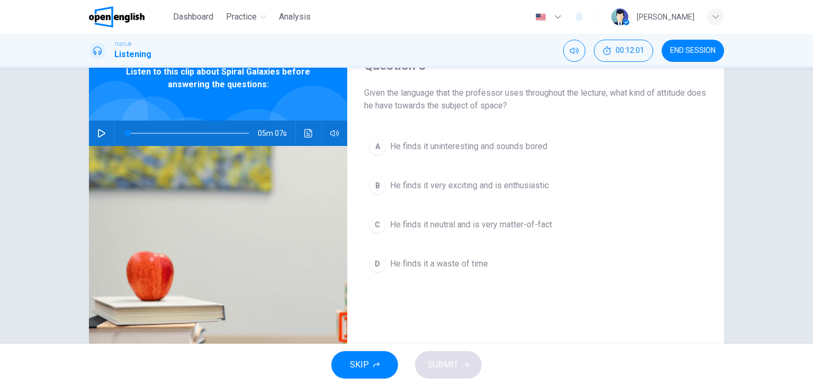
click at [374, 191] on div "B" at bounding box center [377, 185] width 17 height 17
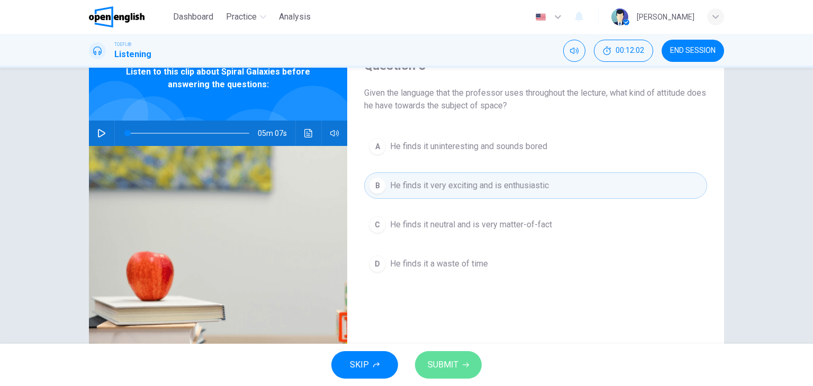
click at [462, 360] on button "SUBMIT" at bounding box center [448, 365] width 67 height 28
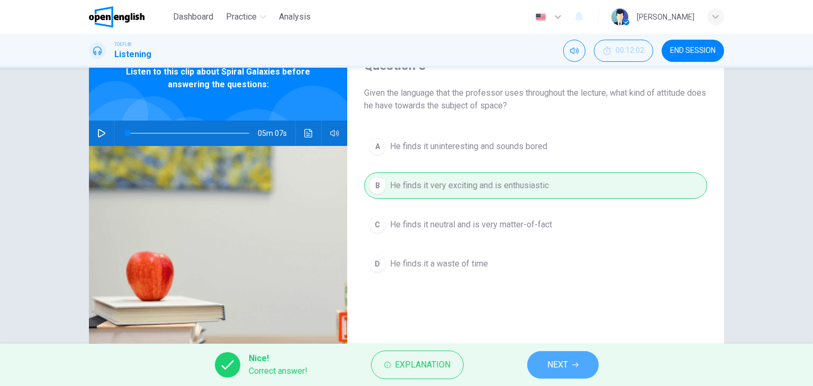
click at [540, 367] on button "NEXT" at bounding box center [562, 365] width 71 height 28
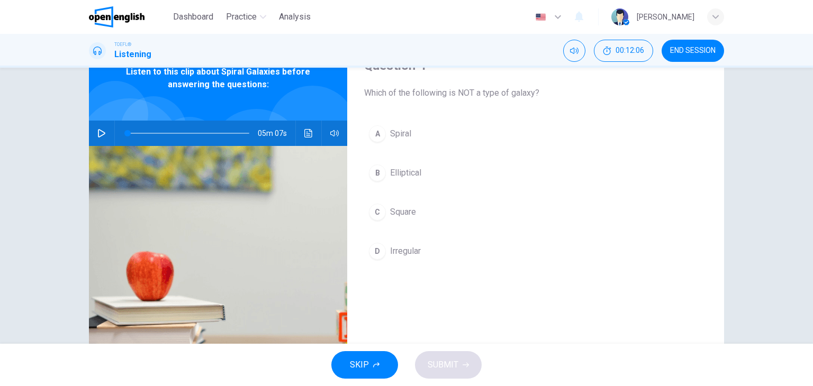
drag, startPoint x: 377, startPoint y: 214, endPoint x: 422, endPoint y: 241, distance: 52.9
click at [378, 214] on div "C" at bounding box center [377, 212] width 17 height 17
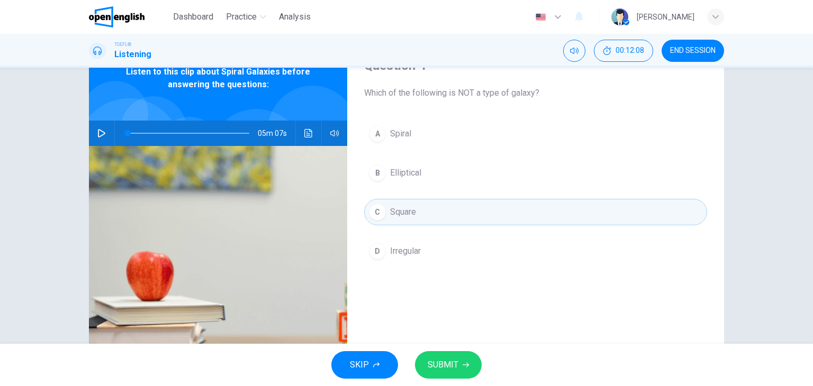
click at [461, 364] on button "SUBMIT" at bounding box center [448, 365] width 67 height 28
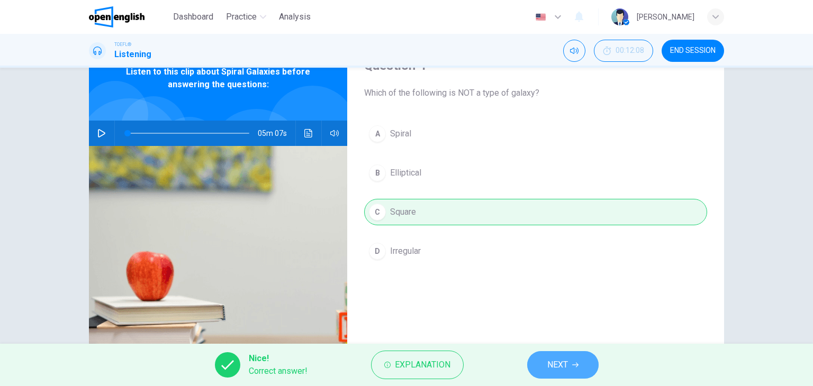
click at [569, 364] on button "NEXT" at bounding box center [562, 365] width 71 height 28
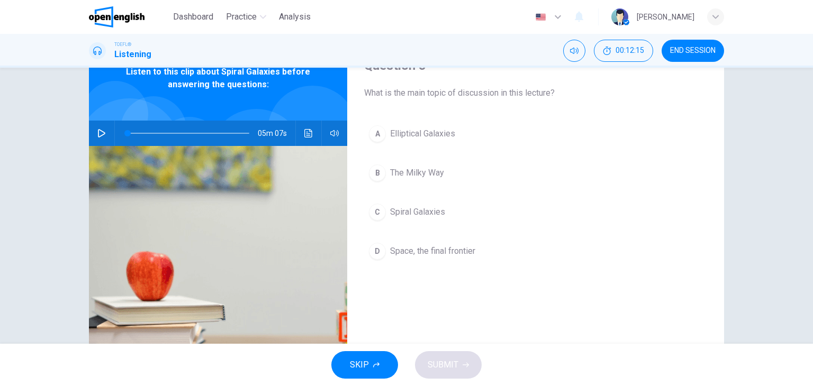
click at [392, 206] on span "Spiral Galaxies" at bounding box center [417, 212] width 55 height 13
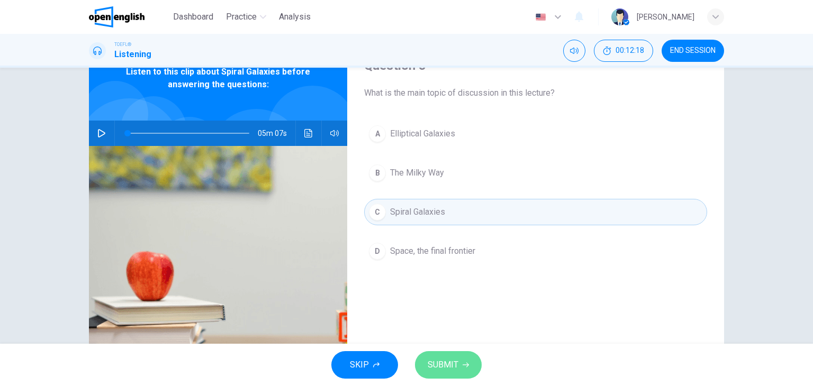
click at [449, 365] on span "SUBMIT" at bounding box center [443, 365] width 31 height 15
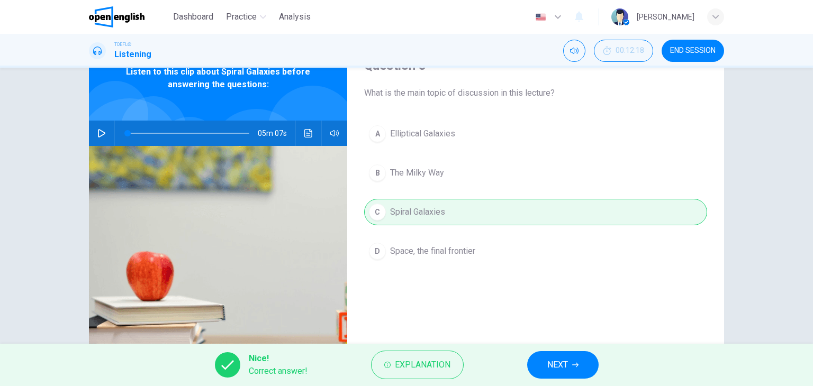
click at [551, 358] on span "NEXT" at bounding box center [557, 365] width 21 height 15
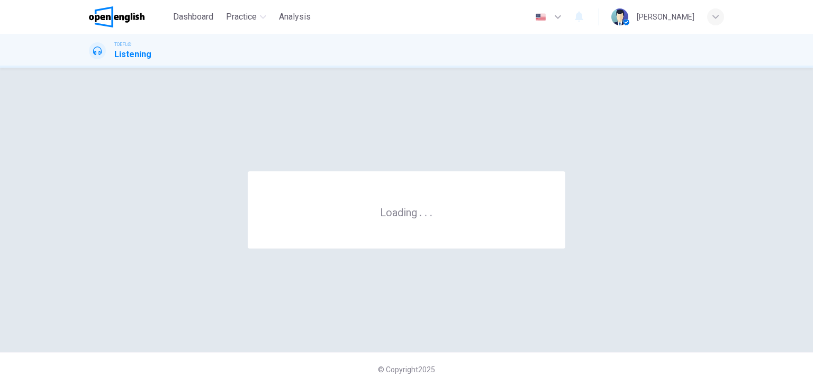
scroll to position [0, 0]
click at [551, 358] on div "© Copyright 2025" at bounding box center [406, 369] width 813 height 34
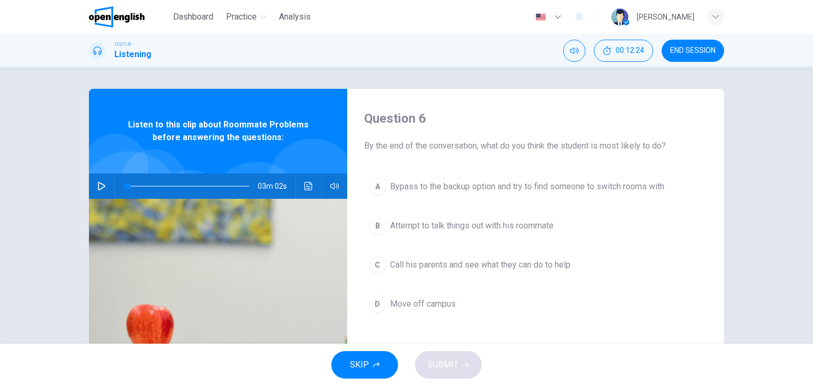
click at [102, 186] on icon "button" at bounding box center [101, 186] width 7 height 8
click at [102, 186] on icon "button" at bounding box center [101, 186] width 8 height 8
drag, startPoint x: 125, startPoint y: 185, endPoint x: 108, endPoint y: 185, distance: 16.4
click at [108, 185] on div "03m 02s" at bounding box center [218, 186] width 258 height 25
drag, startPoint x: 98, startPoint y: 186, endPoint x: 128, endPoint y: 193, distance: 30.8
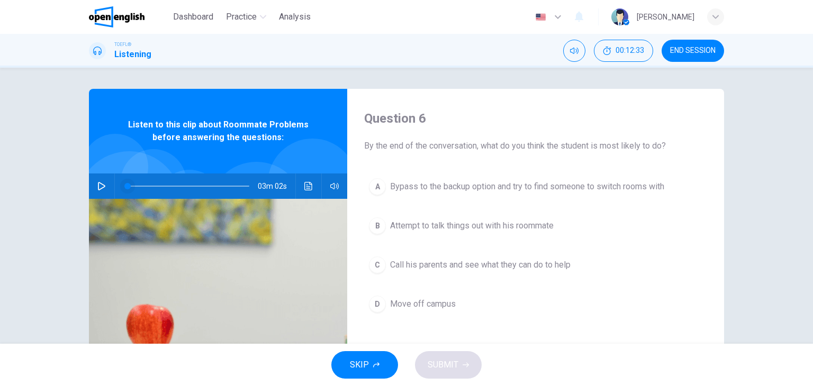
click at [105, 189] on button "button" at bounding box center [101, 186] width 17 height 25
drag, startPoint x: 130, startPoint y: 185, endPoint x: 102, endPoint y: 186, distance: 28.1
click at [102, 186] on div "03m 02s" at bounding box center [218, 186] width 258 height 25
click at [231, 186] on span at bounding box center [233, 186] width 6 height 6
click at [230, 186] on span at bounding box center [233, 186] width 6 height 6
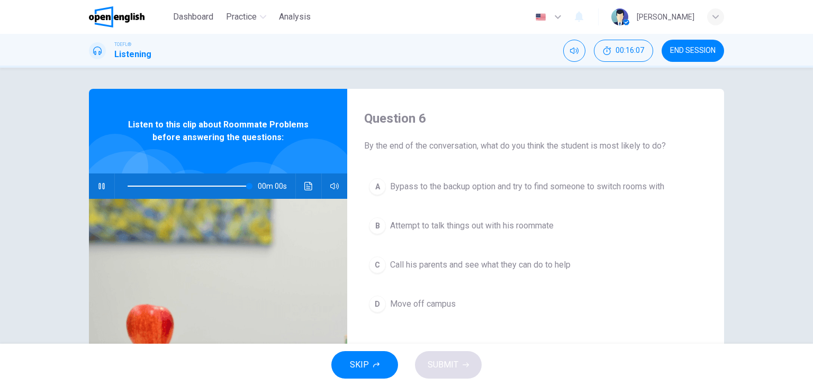
type input "*"
click at [383, 195] on button "A Bypass to the backup option and try to find someone to switch rooms with" at bounding box center [535, 187] width 343 height 26
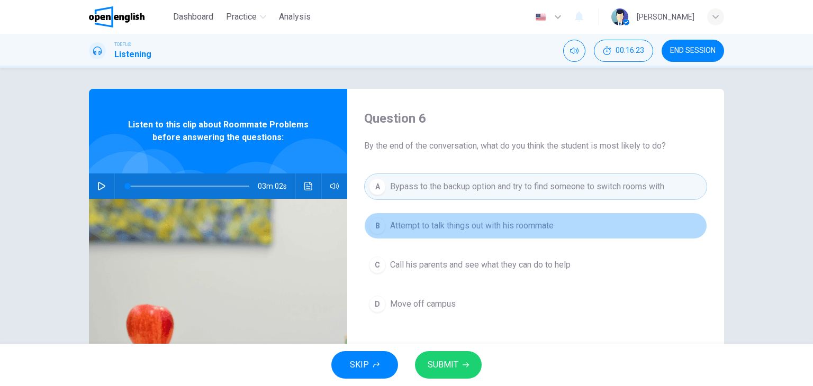
click at [386, 229] on button "B Attempt to talk things out with his roommate" at bounding box center [535, 226] width 343 height 26
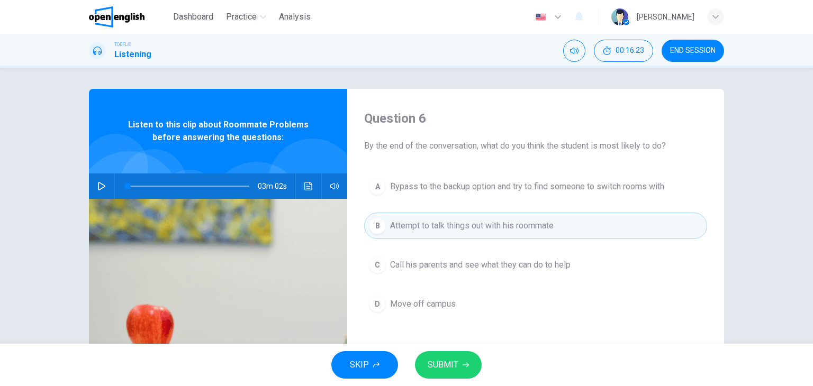
scroll to position [106, 0]
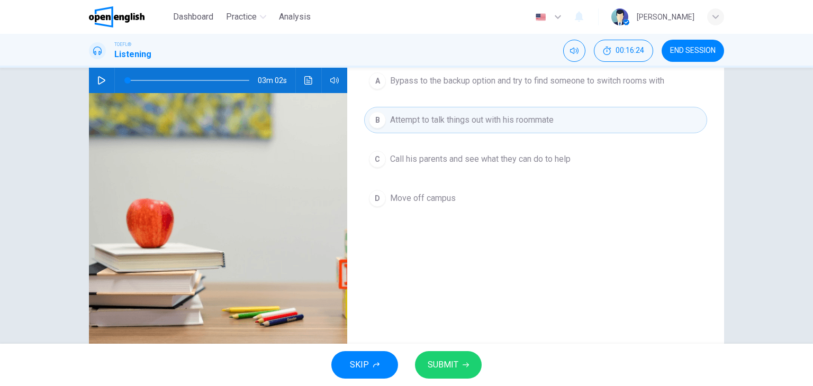
click at [446, 360] on span "SUBMIT" at bounding box center [443, 365] width 31 height 15
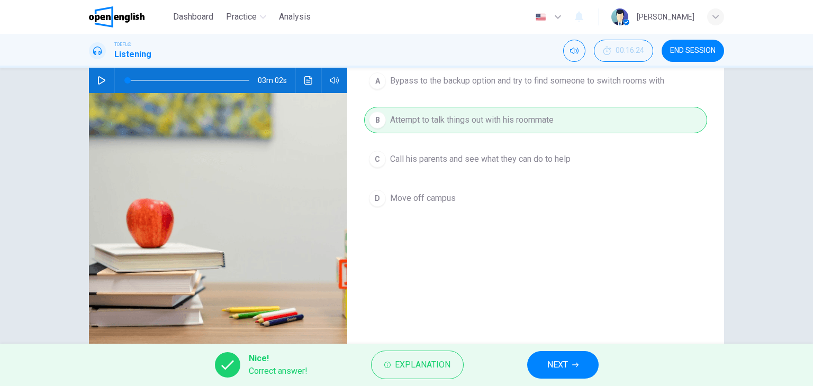
click at [578, 366] on icon "button" at bounding box center [575, 365] width 6 height 6
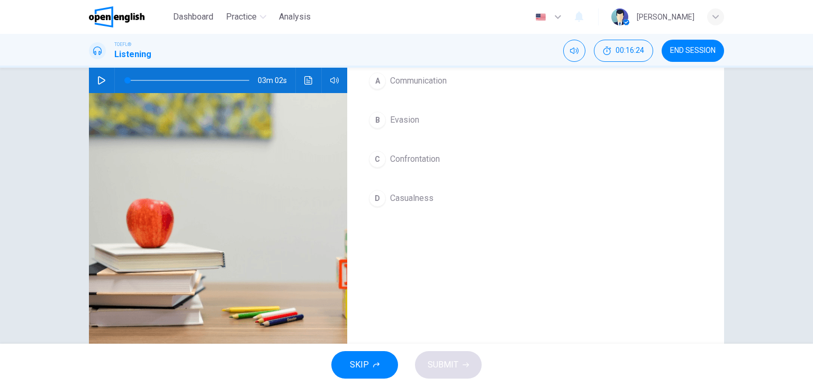
scroll to position [0, 0]
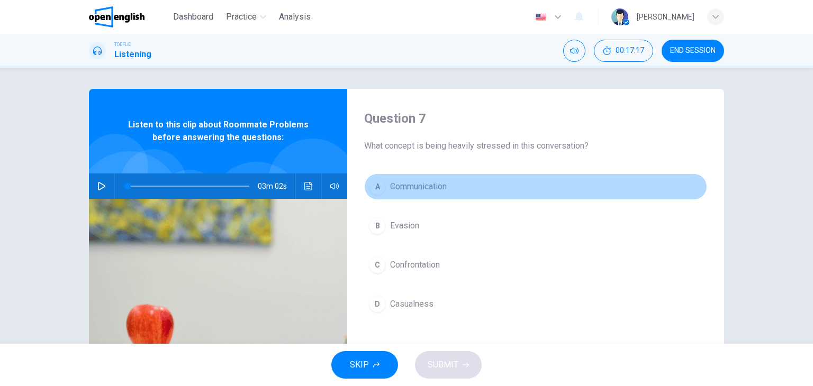
click at [428, 185] on span "Communication" at bounding box center [418, 186] width 57 height 13
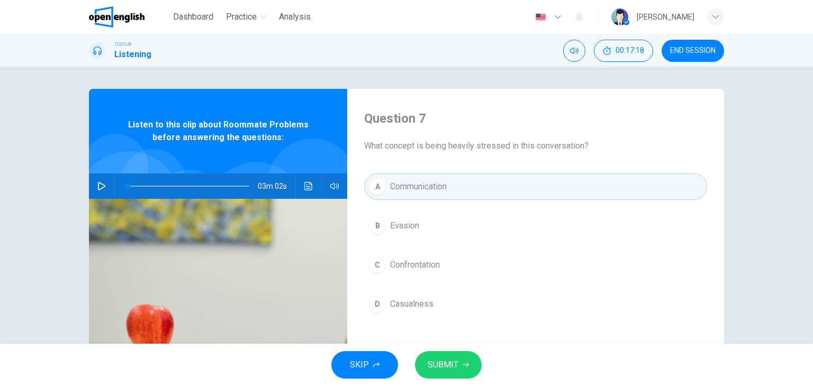
scroll to position [53, 0]
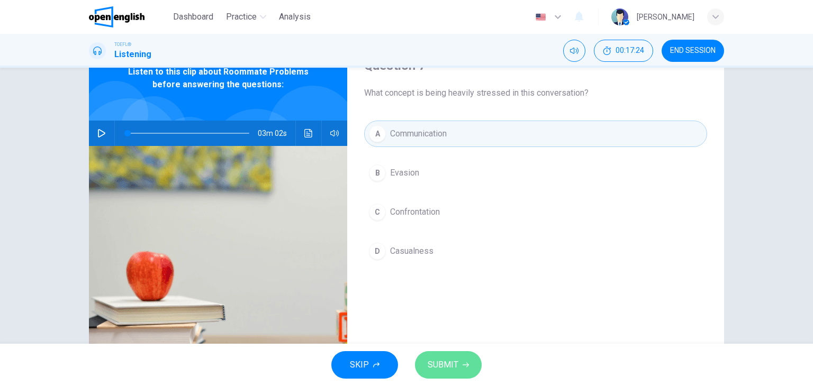
click at [461, 357] on button "SUBMIT" at bounding box center [448, 365] width 67 height 28
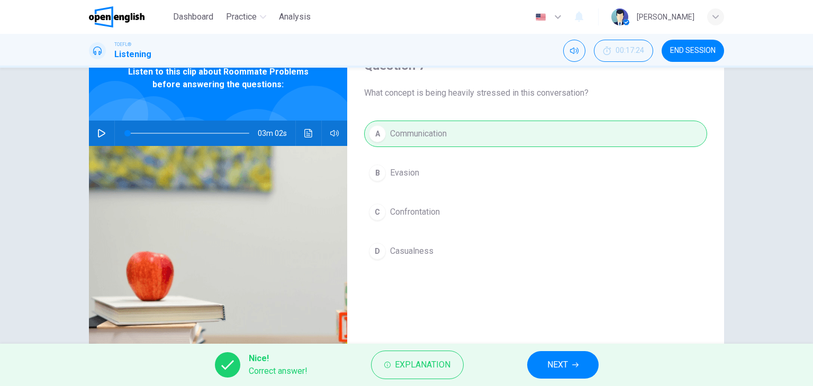
click at [570, 366] on button "NEXT" at bounding box center [562, 365] width 71 height 28
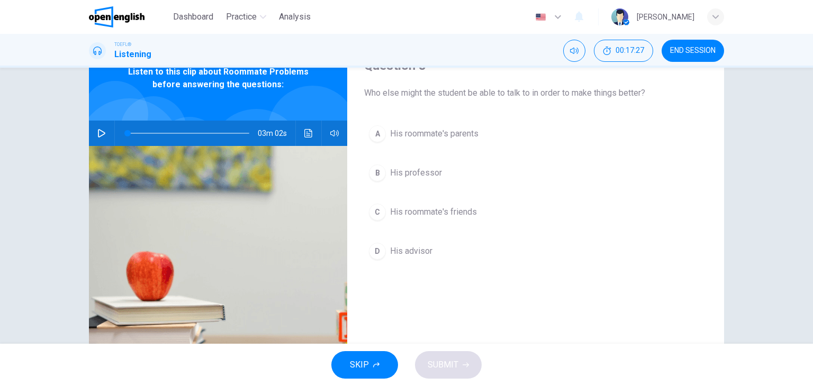
click at [593, 318] on div "Question 8 Who else might the student be able to talk to in order to make thing…" at bounding box center [535, 220] width 377 height 368
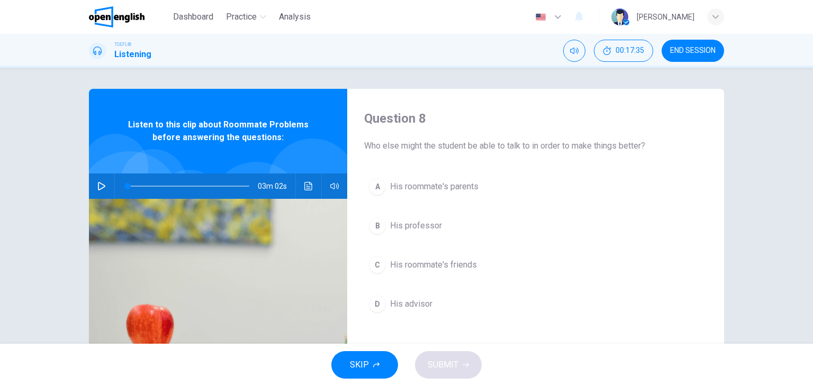
scroll to position [106, 0]
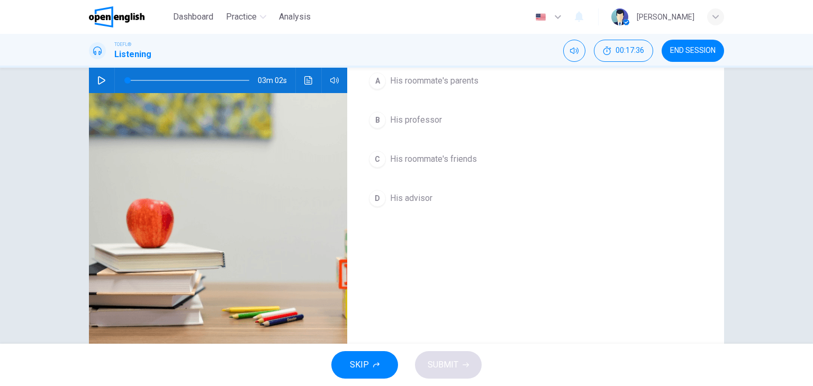
click at [405, 212] on div "A His roommate's parents B His professor C His roommate's friends D His advisor" at bounding box center [535, 150] width 343 height 165
click at [450, 208] on button "D His advisor" at bounding box center [535, 198] width 343 height 26
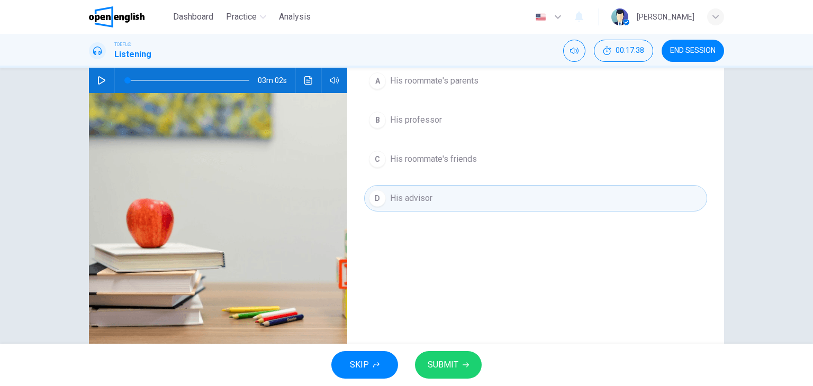
click at [468, 367] on button "SUBMIT" at bounding box center [448, 365] width 67 height 28
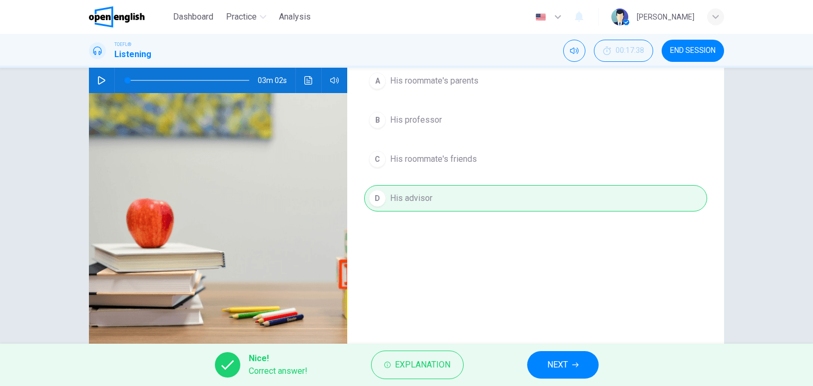
click at [558, 375] on button "NEXT" at bounding box center [562, 365] width 71 height 28
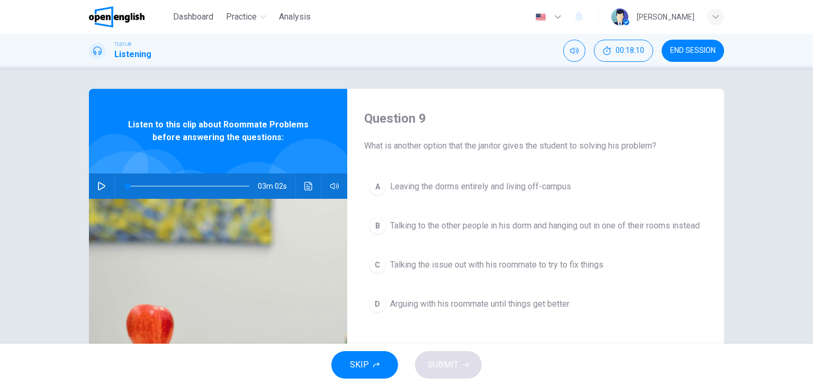
scroll to position [53, 0]
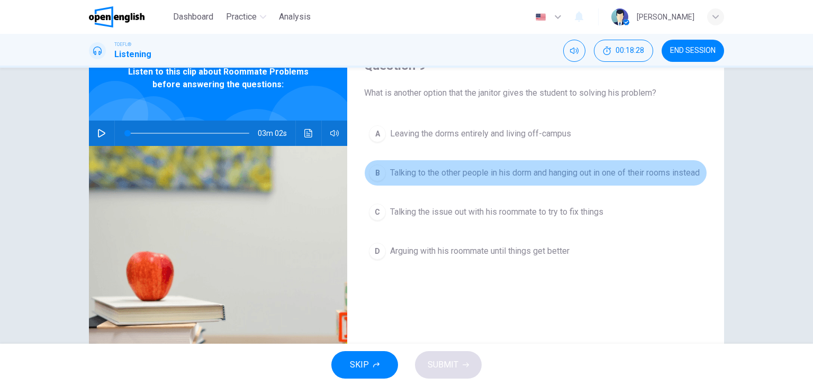
click at [438, 176] on span "Talking to the other people in his dorm and hanging out in one of their rooms i…" at bounding box center [545, 173] width 310 height 13
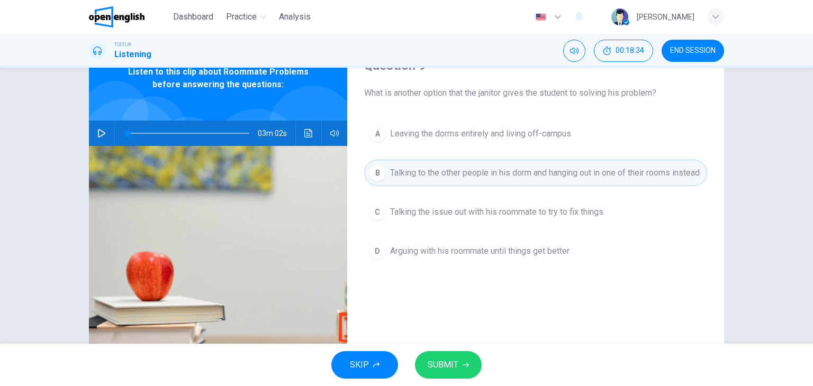
click at [423, 219] on span "Talking the issue out with his roommate to try to fix things" at bounding box center [496, 212] width 213 height 13
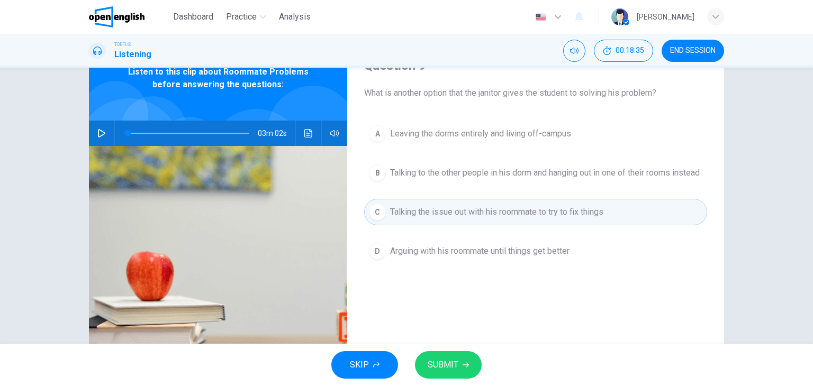
click at [457, 371] on button "SUBMIT" at bounding box center [448, 365] width 67 height 28
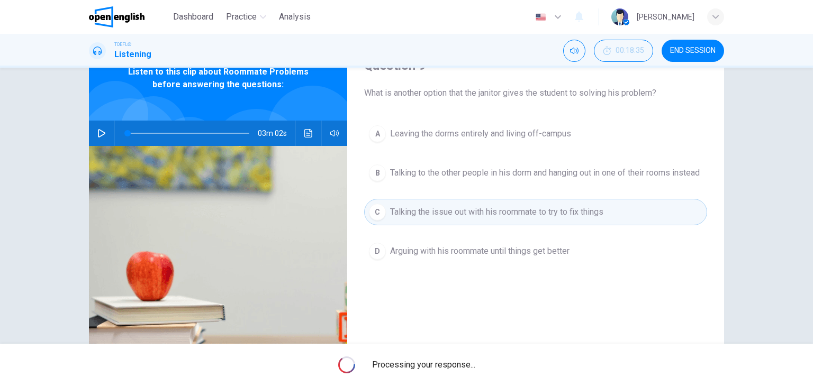
click at [457, 371] on div "Processing your response..." at bounding box center [406, 365] width 813 height 42
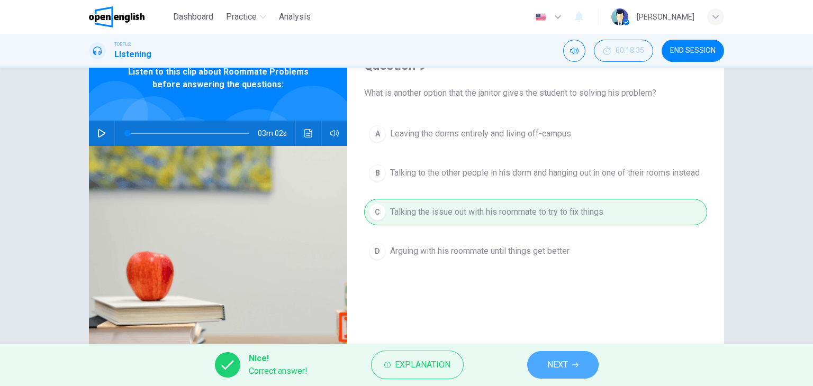
click at [557, 356] on button "NEXT" at bounding box center [562, 365] width 71 height 28
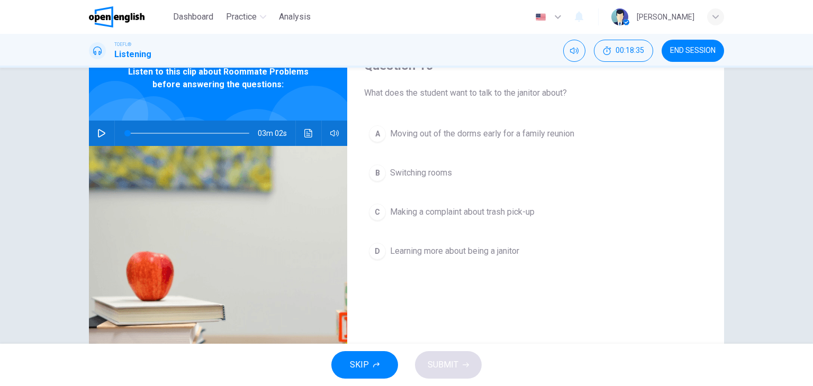
scroll to position [0, 0]
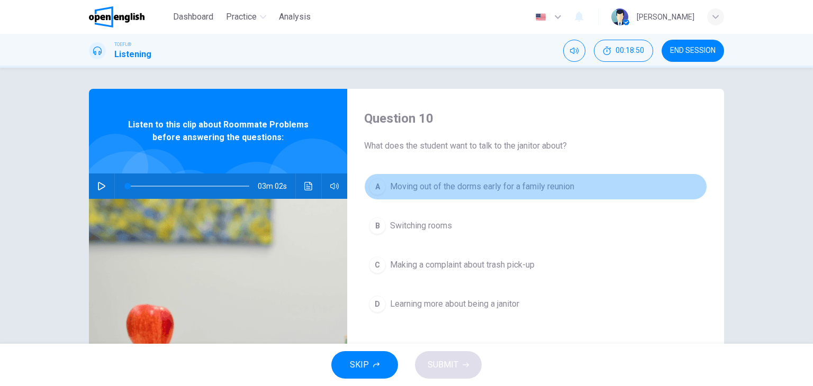
click at [425, 178] on button "A Moving out of the dorms early for a family reunion" at bounding box center [535, 187] width 343 height 26
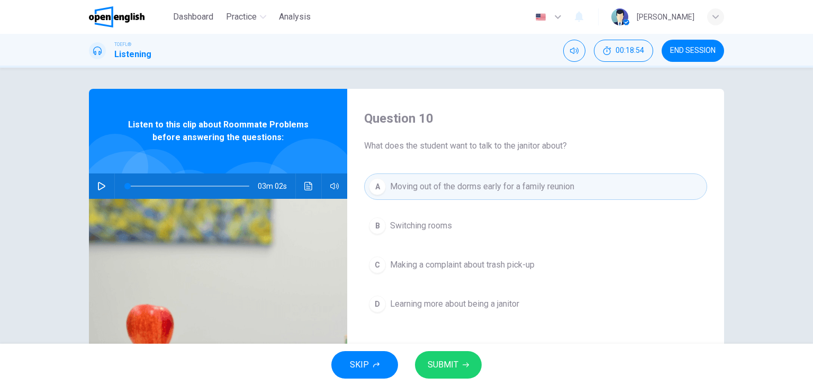
click at [409, 234] on button "B Switching rooms" at bounding box center [535, 226] width 343 height 26
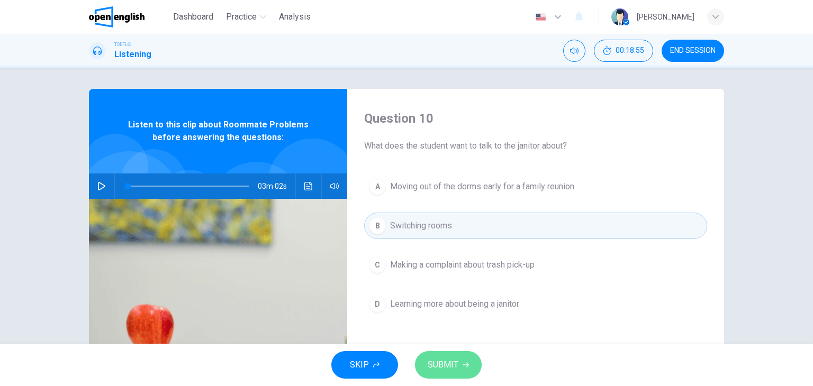
click at [455, 367] on span "SUBMIT" at bounding box center [443, 365] width 31 height 15
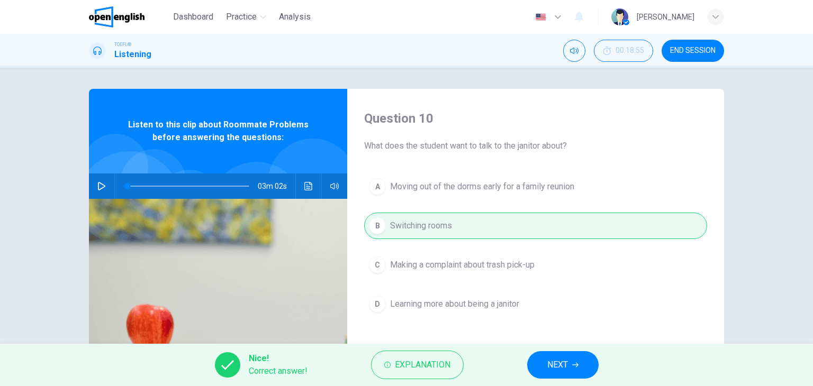
click at [570, 370] on button "NEXT" at bounding box center [562, 365] width 71 height 28
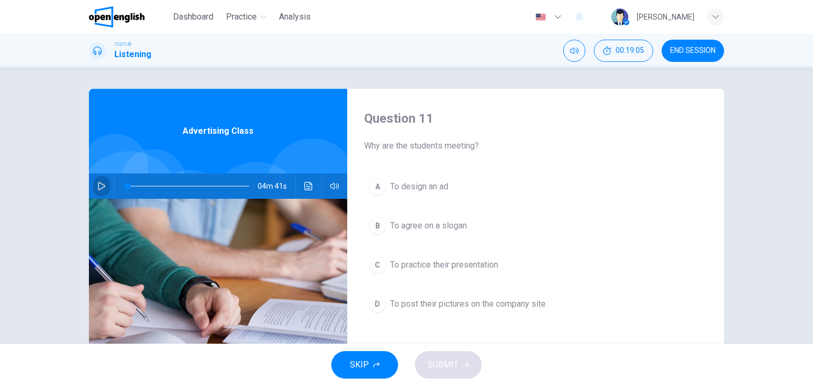
click at [104, 185] on button "button" at bounding box center [101, 186] width 17 height 25
click at [97, 183] on icon "button" at bounding box center [101, 186] width 8 height 8
click at [102, 183] on icon "button" at bounding box center [101, 186] width 8 height 8
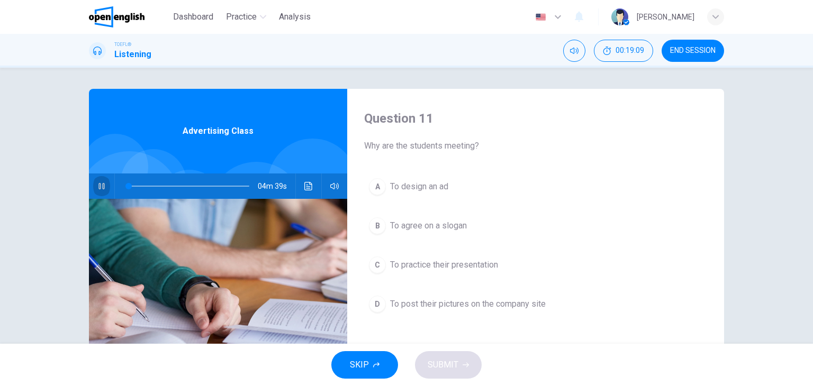
click at [102, 183] on icon "button" at bounding box center [101, 186] width 8 height 8
click at [101, 182] on icon "button" at bounding box center [101, 186] width 8 height 8
drag, startPoint x: 125, startPoint y: 186, endPoint x: 87, endPoint y: 185, distance: 38.1
click at [89, 185] on div "04m 41s" at bounding box center [218, 186] width 258 height 25
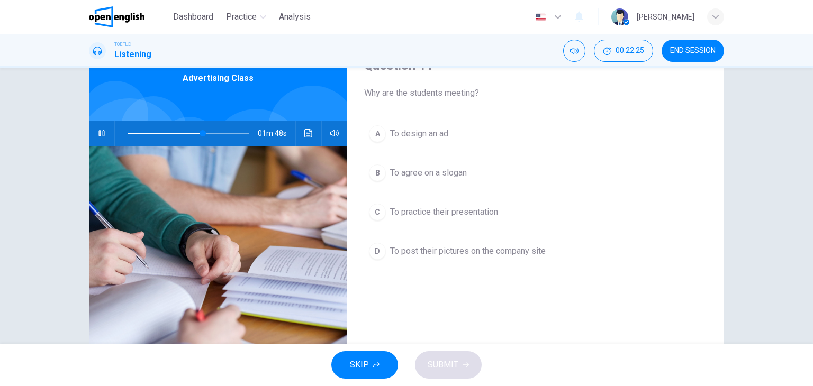
click at [586, 332] on div "Question 11 Why are the students meeting? A To design an ad B To agree on a slo…" at bounding box center [535, 220] width 377 height 368
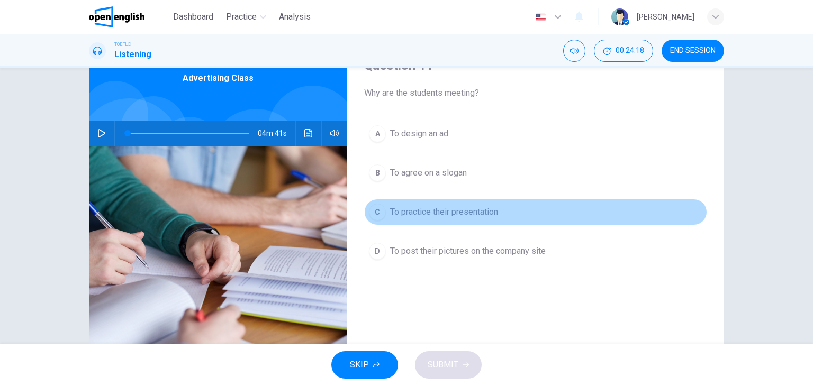
click at [482, 210] on span "To practice their presentation" at bounding box center [444, 212] width 108 height 13
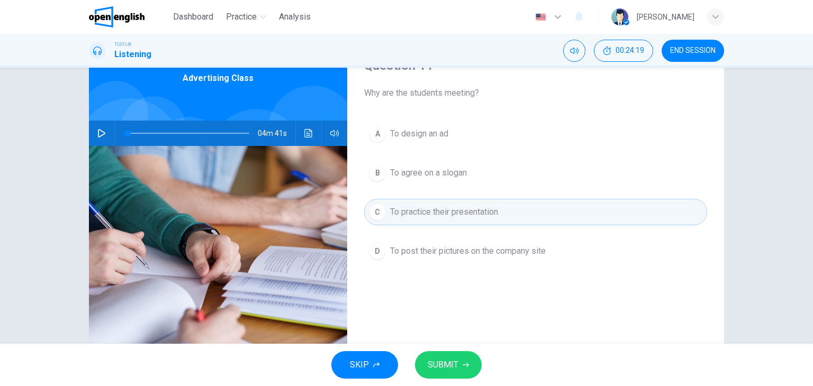
click at [450, 362] on span "SUBMIT" at bounding box center [443, 365] width 31 height 15
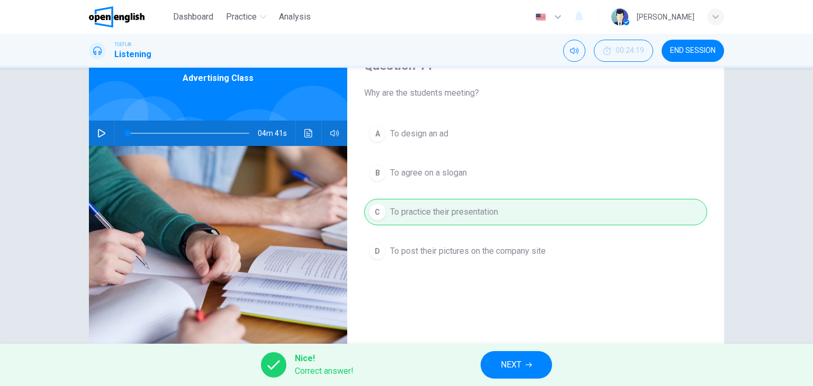
scroll to position [134, 0]
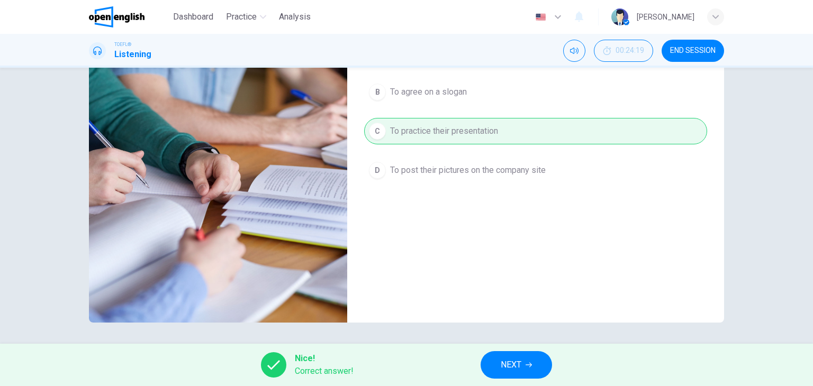
drag, startPoint x: 525, startPoint y: 354, endPoint x: 580, endPoint y: 365, distance: 56.0
click at [526, 354] on button "NEXT" at bounding box center [515, 365] width 71 height 28
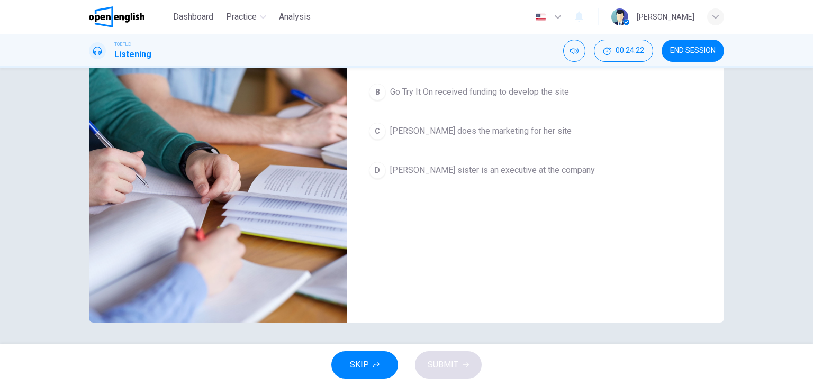
click at [588, 312] on div "Question 12 Which of these are true about Go Try It On? A Marissa Evans founded…" at bounding box center [535, 139] width 377 height 368
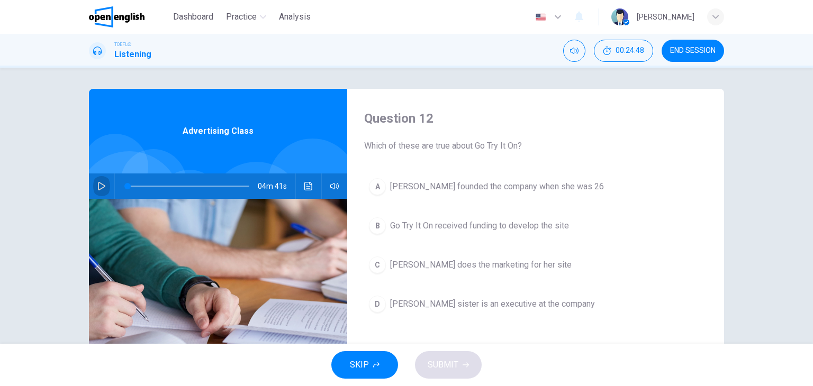
click at [93, 187] on button "button" at bounding box center [101, 186] width 17 height 25
click at [99, 187] on icon "button" at bounding box center [101, 186] width 8 height 8
click at [97, 185] on icon "button" at bounding box center [101, 186] width 8 height 8
click at [104, 188] on button "button" at bounding box center [101, 186] width 17 height 25
click at [98, 186] on icon "button" at bounding box center [101, 186] width 8 height 8
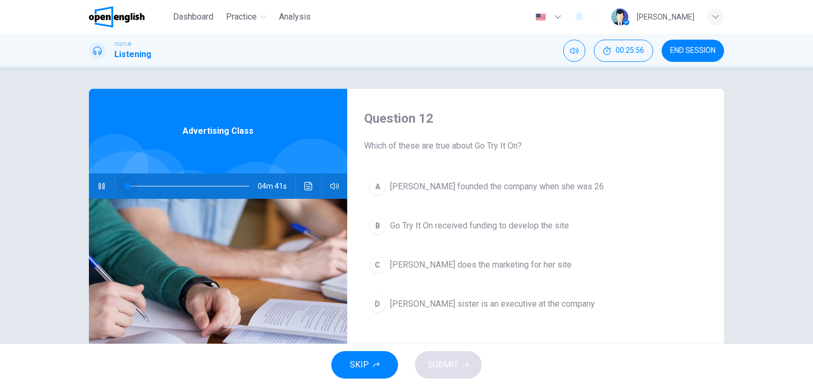
drag, startPoint x: 135, startPoint y: 185, endPoint x: 78, endPoint y: 182, distance: 57.8
click at [78, 182] on div "Question 12 Which of these are true about Go Try It On? A Marissa Evans founded…" at bounding box center [406, 273] width 669 height 368
click at [148, 185] on span at bounding box center [151, 186] width 6 height 6
click at [144, 186] on span at bounding box center [147, 186] width 6 height 6
click at [139, 186] on span at bounding box center [141, 186] width 6 height 6
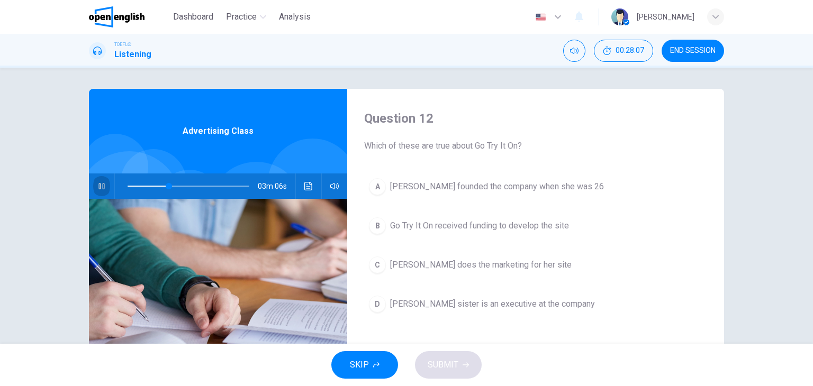
click at [103, 182] on button "button" at bounding box center [101, 186] width 17 height 25
click at [128, 183] on span at bounding box center [189, 186] width 122 height 15
click at [133, 185] on span at bounding box center [130, 186] width 6 height 6
click at [126, 183] on span at bounding box center [128, 186] width 6 height 6
drag, startPoint x: 125, startPoint y: 184, endPoint x: 102, endPoint y: 187, distance: 23.5
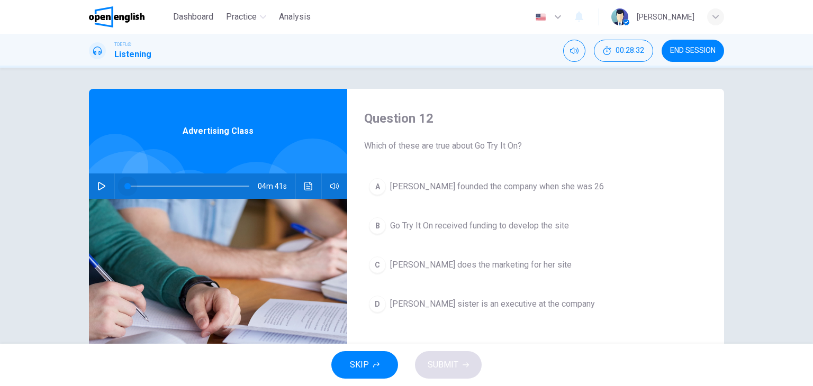
click at [104, 187] on div "04m 41s" at bounding box center [218, 186] width 258 height 25
click at [98, 184] on icon "button" at bounding box center [101, 186] width 7 height 8
click at [99, 184] on icon "button" at bounding box center [101, 186] width 8 height 8
click at [129, 183] on span at bounding box center [132, 186] width 6 height 6
click at [93, 185] on button "button" at bounding box center [101, 186] width 17 height 25
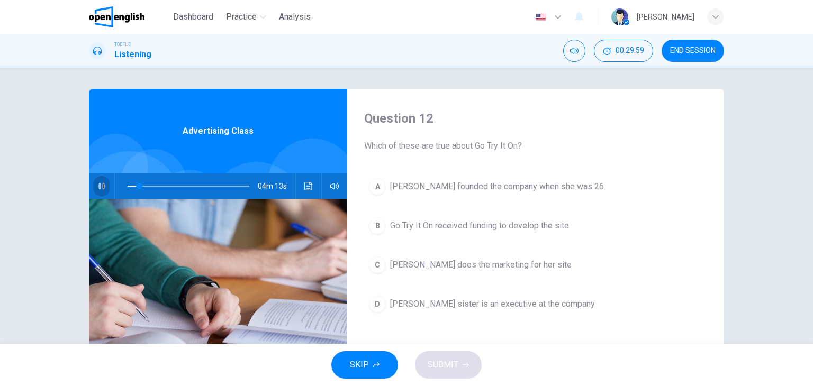
click at [99, 187] on icon "button" at bounding box center [101, 186] width 8 height 8
click at [599, 340] on div "Question 12 Which of these are true about Go Try It On? A Marissa Evans founded…" at bounding box center [535, 273] width 377 height 368
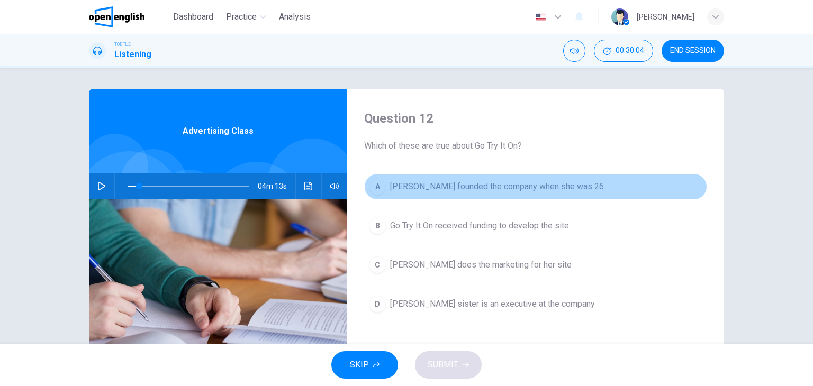
click at [552, 186] on span "Marissa Evans founded the company when she was 26" at bounding box center [497, 186] width 214 height 13
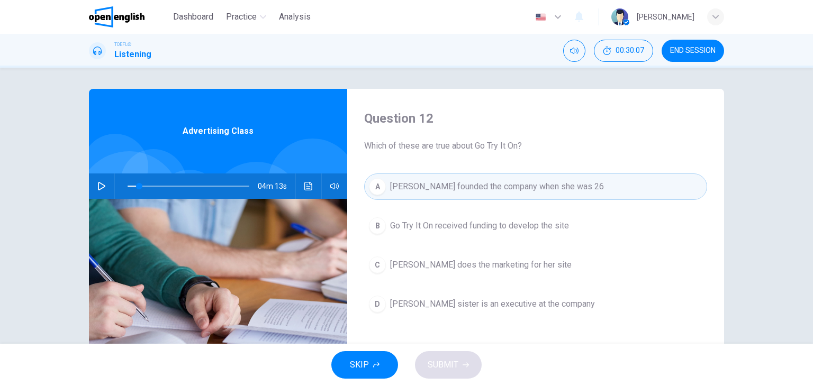
click at [505, 183] on span "Marissa Evans founded the company when she was 26" at bounding box center [497, 186] width 214 height 13
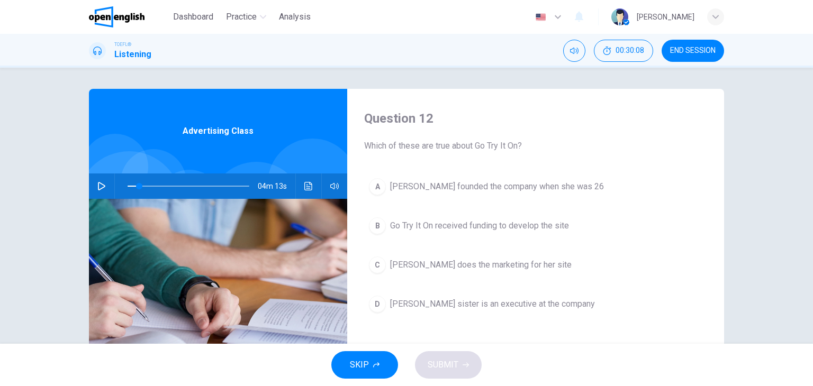
click at [451, 185] on span "Marissa Evans founded the company when she was 26" at bounding box center [497, 186] width 214 height 13
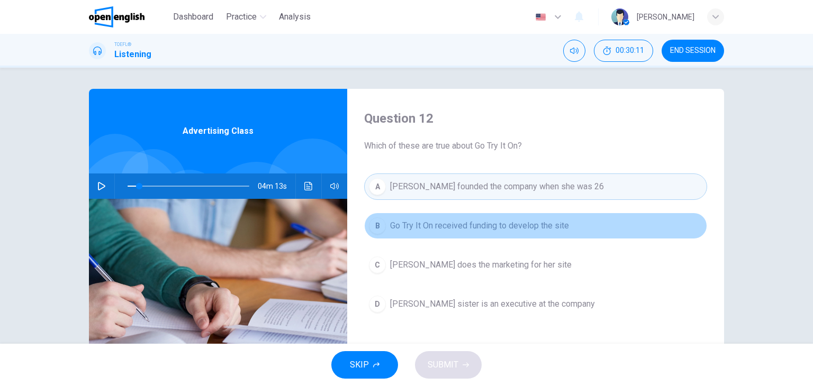
click at [496, 226] on span "Go Try It On received funding to develop the site" at bounding box center [479, 226] width 179 height 13
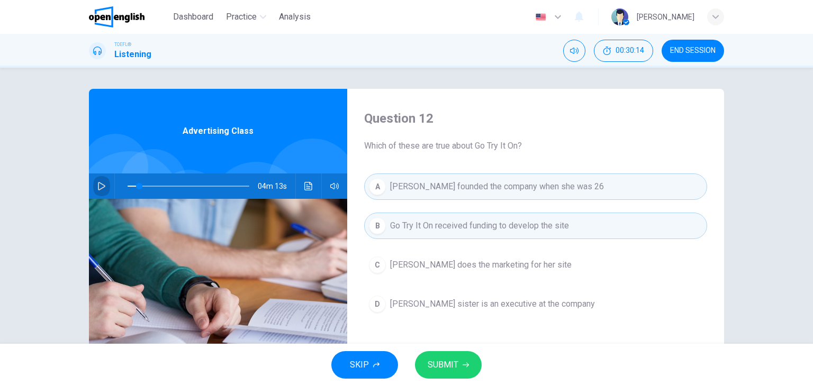
click at [102, 180] on button "button" at bounding box center [101, 186] width 17 height 25
click at [99, 187] on icon "button" at bounding box center [101, 186] width 8 height 8
drag, startPoint x: 97, startPoint y: 185, endPoint x: 110, endPoint y: 194, distance: 15.9
click at [98, 185] on icon "button" at bounding box center [101, 186] width 6 height 6
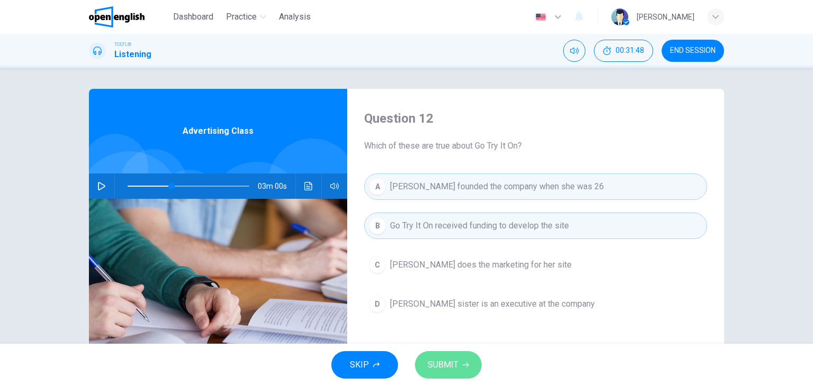
click at [445, 367] on span "SUBMIT" at bounding box center [443, 365] width 31 height 15
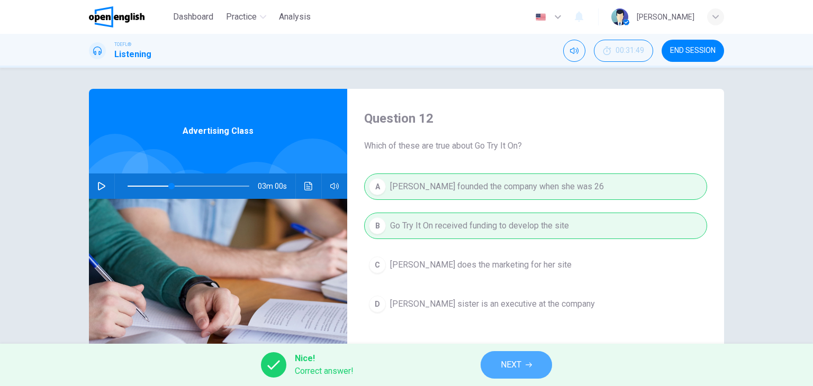
click at [506, 359] on span "NEXT" at bounding box center [511, 365] width 21 height 15
type input "**"
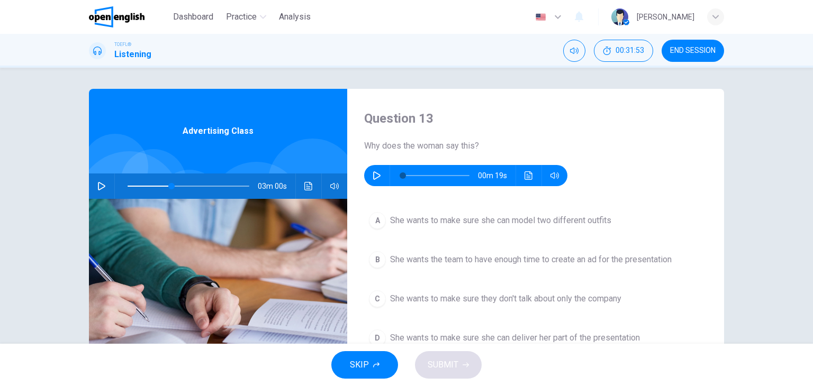
click at [375, 171] on icon "button" at bounding box center [377, 175] width 8 height 8
drag, startPoint x: 424, startPoint y: 176, endPoint x: 380, endPoint y: 178, distance: 44.0
click at [415, 179] on span at bounding box center [418, 176] width 6 height 6
type input "*"
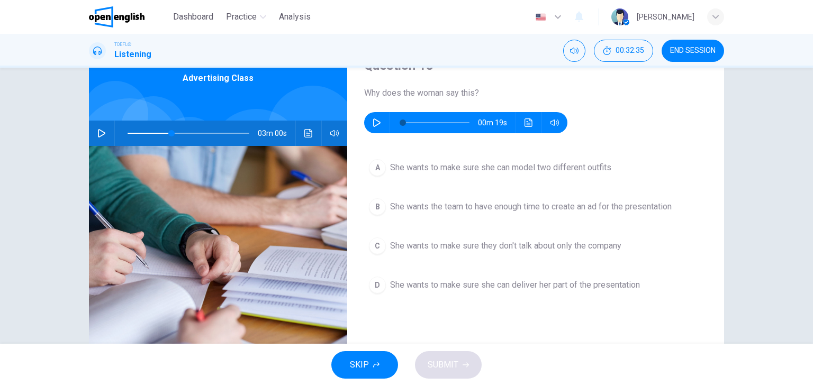
click at [559, 246] on span "She wants to make sure they don't talk about only the company" at bounding box center [505, 246] width 231 height 13
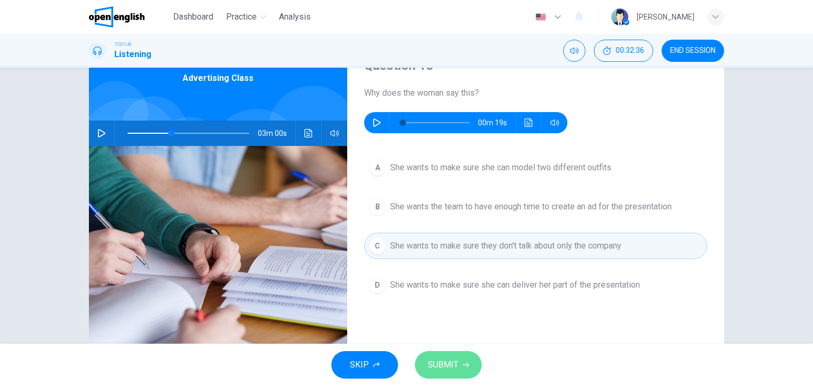
click at [446, 358] on span "SUBMIT" at bounding box center [443, 365] width 31 height 15
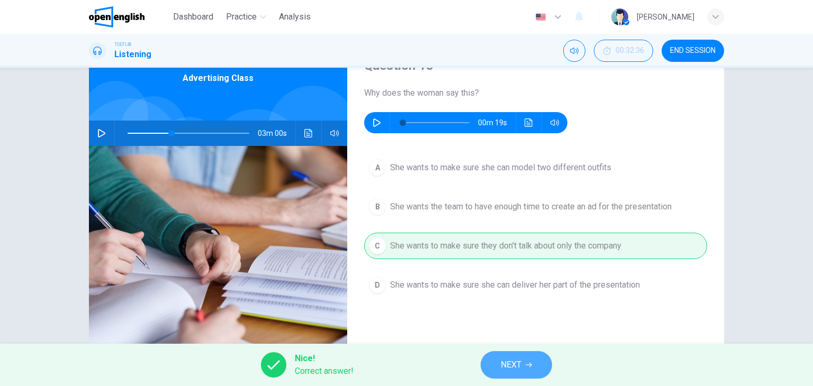
click at [519, 369] on span "NEXT" at bounding box center [511, 365] width 21 height 15
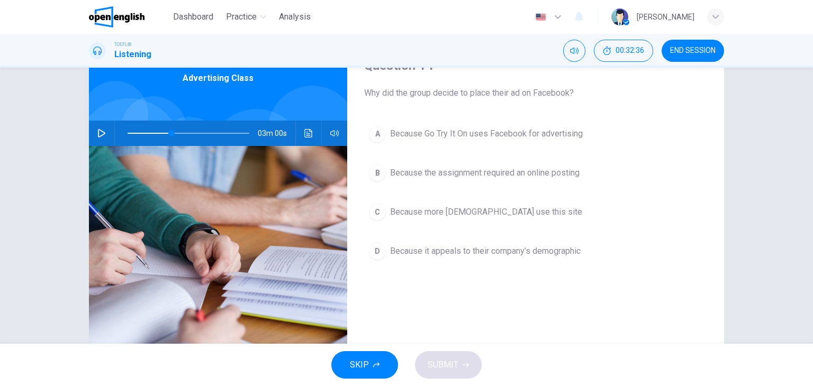
scroll to position [0, 0]
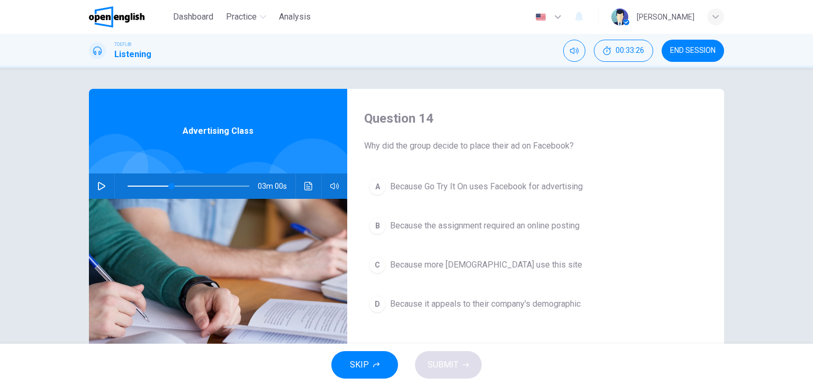
click at [476, 306] on span "Because it appeals to their company's demographic" at bounding box center [485, 304] width 191 height 13
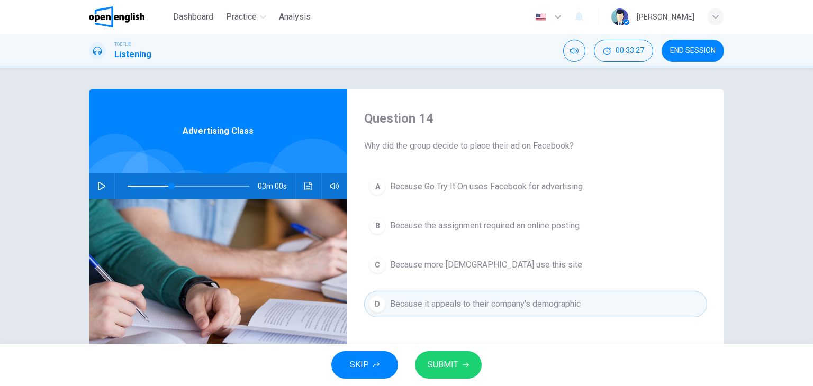
click at [452, 373] on button "SUBMIT" at bounding box center [448, 365] width 67 height 28
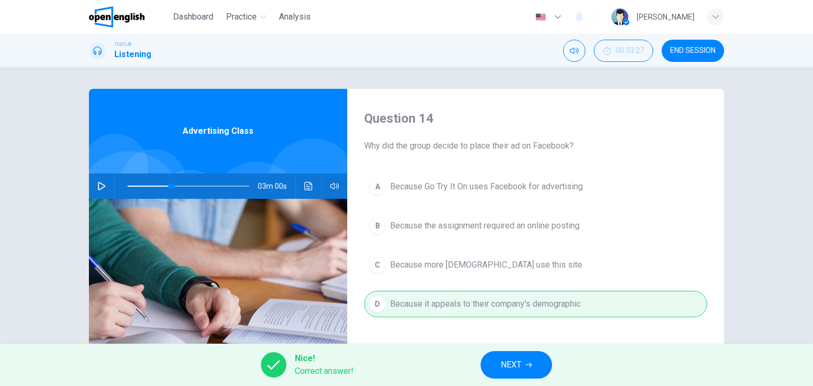
click at [519, 368] on span "NEXT" at bounding box center [511, 365] width 21 height 15
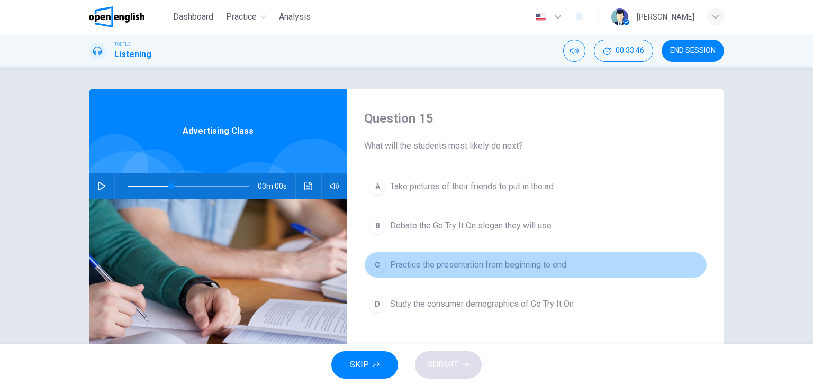
click at [505, 268] on span "Practice the presentation from beginning to end" at bounding box center [478, 265] width 176 height 13
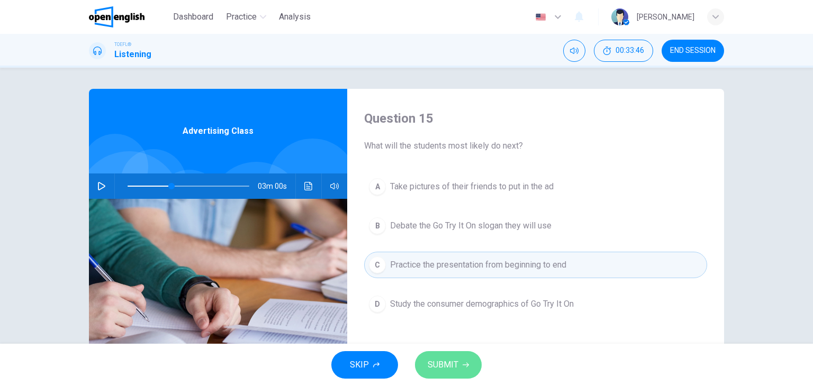
click at [459, 360] on button "SUBMIT" at bounding box center [448, 365] width 67 height 28
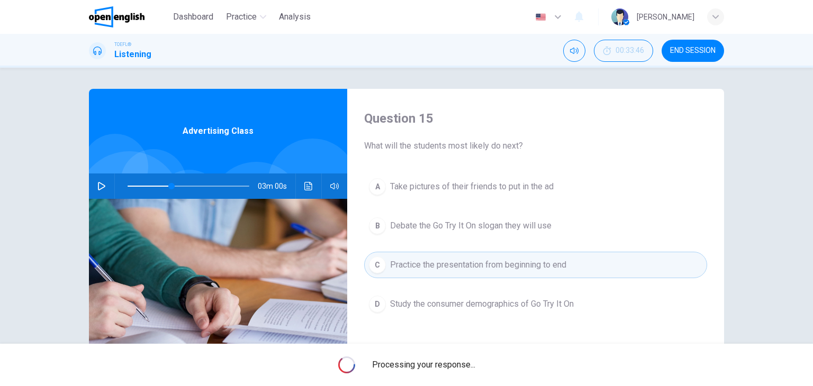
type input "**"
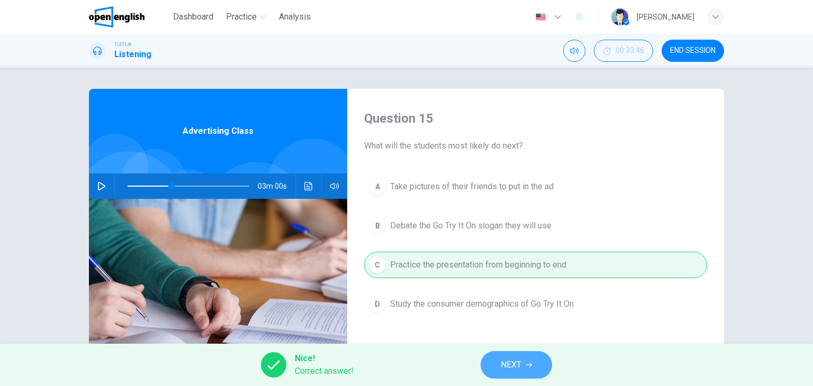
click at [527, 367] on icon "button" at bounding box center [528, 365] width 6 height 6
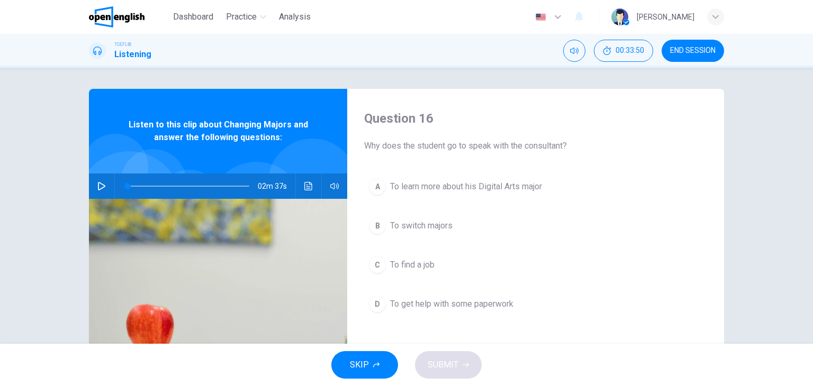
click at [98, 188] on icon "button" at bounding box center [101, 186] width 7 height 8
click at [496, 303] on span "To get help with some paperwork" at bounding box center [451, 304] width 123 height 13
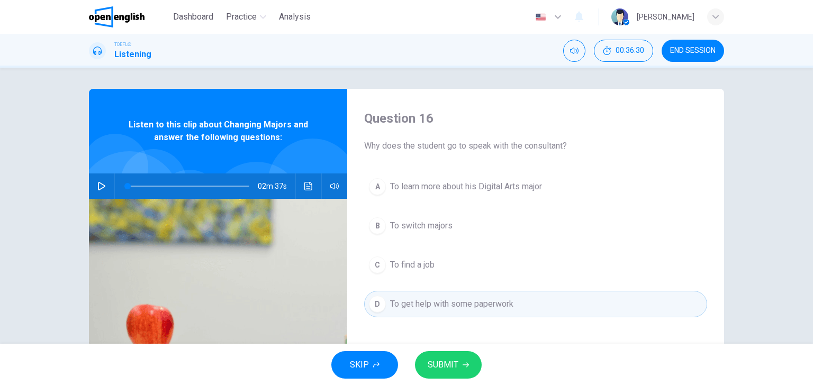
click at [487, 228] on button "B To switch majors" at bounding box center [535, 226] width 343 height 26
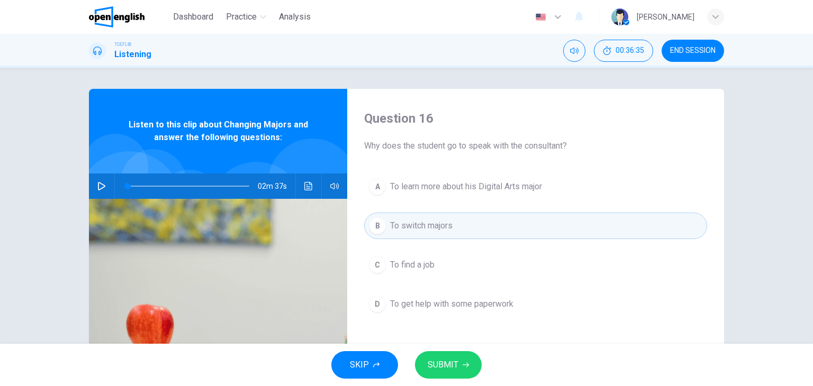
click at [102, 184] on icon "button" at bounding box center [101, 186] width 8 height 8
click at [99, 186] on icon "button" at bounding box center [101, 186] width 8 height 8
click at [438, 360] on span "SUBMIT" at bounding box center [443, 365] width 31 height 15
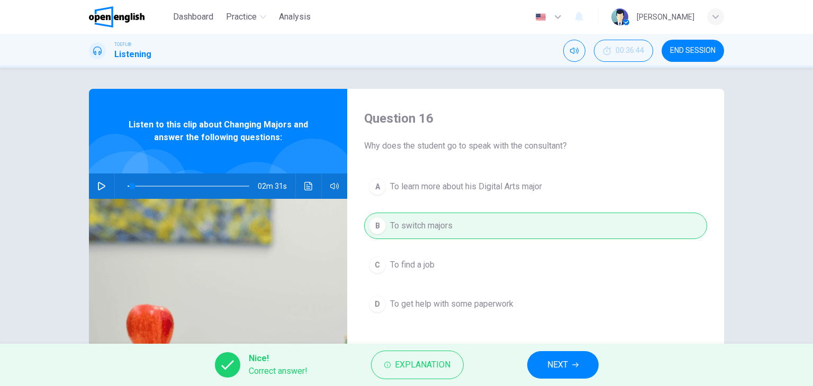
click at [578, 368] on button "NEXT" at bounding box center [562, 365] width 71 height 28
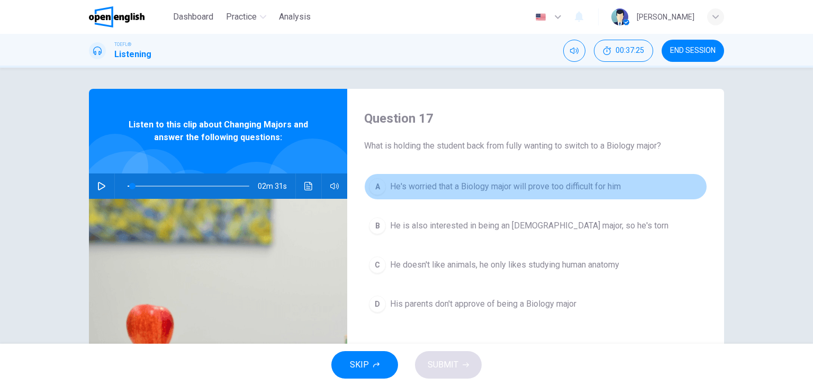
click at [500, 189] on span "He's worried that a Biology major will prove too difficult for him" at bounding box center [505, 186] width 231 height 13
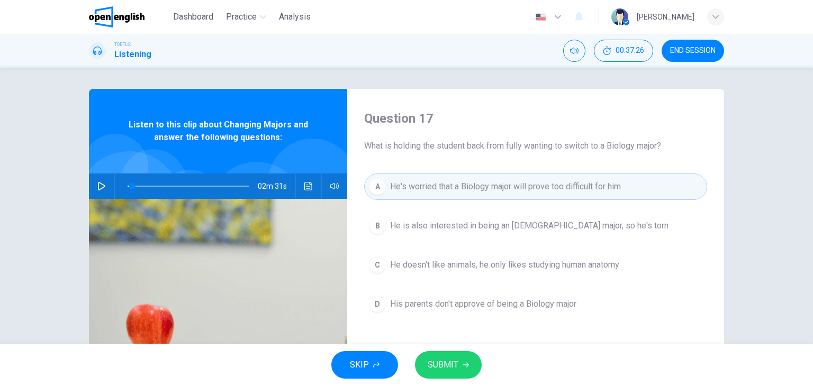
click at [460, 373] on button "SUBMIT" at bounding box center [448, 365] width 67 height 28
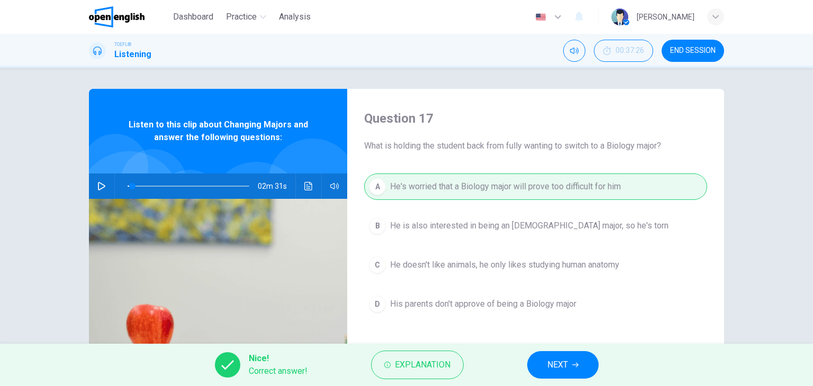
click at [574, 370] on button "NEXT" at bounding box center [562, 365] width 71 height 28
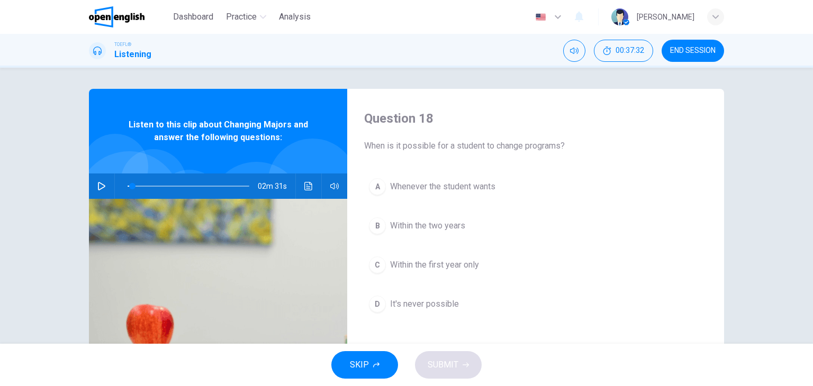
drag, startPoint x: 395, startPoint y: 265, endPoint x: 402, endPoint y: 268, distance: 7.8
click at [394, 265] on span "Within the first year only" at bounding box center [434, 265] width 89 height 13
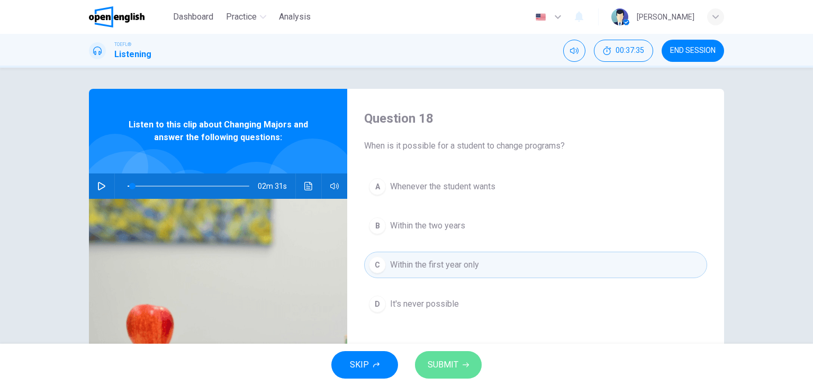
click at [450, 371] on span "SUBMIT" at bounding box center [443, 365] width 31 height 15
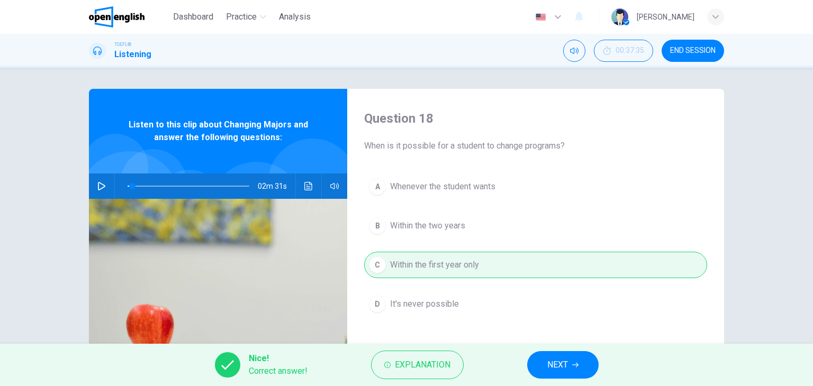
click at [575, 369] on button "NEXT" at bounding box center [562, 365] width 71 height 28
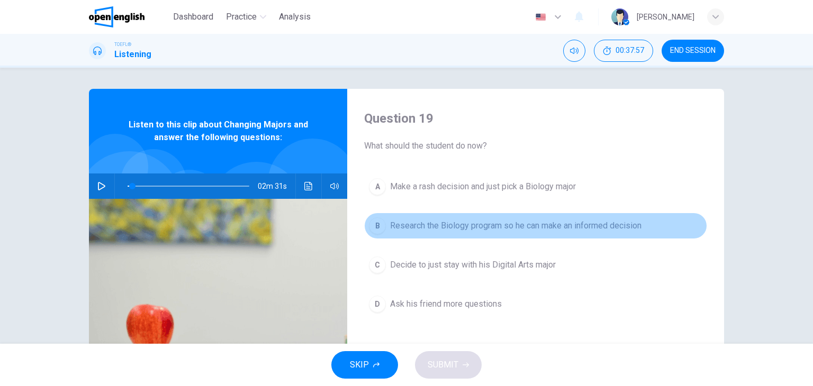
click at [601, 223] on span "Research the Biology program so he can make an informed decision" at bounding box center [515, 226] width 251 height 13
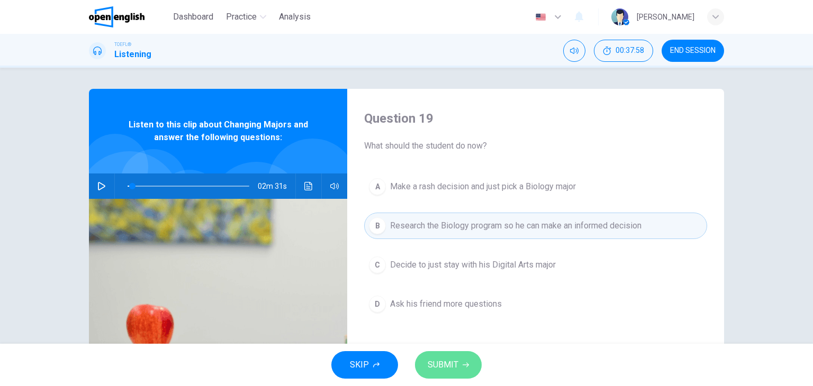
click at [461, 356] on button "SUBMIT" at bounding box center [448, 365] width 67 height 28
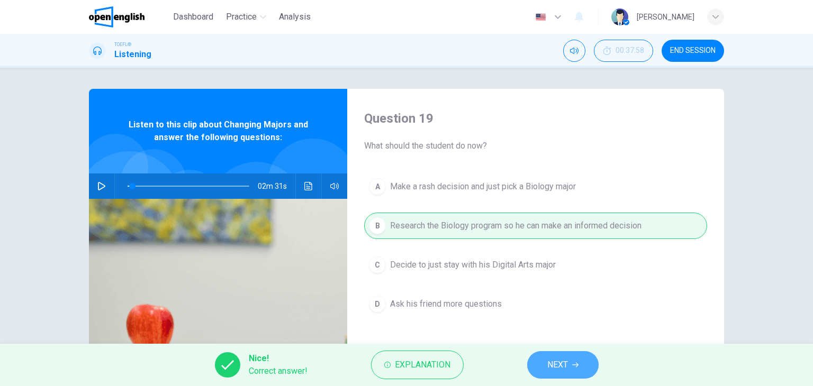
click at [572, 367] on button "NEXT" at bounding box center [562, 365] width 71 height 28
type input "*"
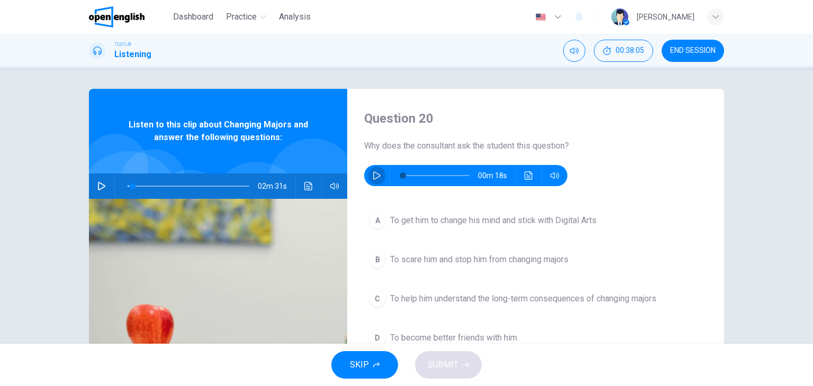
click at [377, 175] on icon "button" at bounding box center [376, 175] width 7 height 8
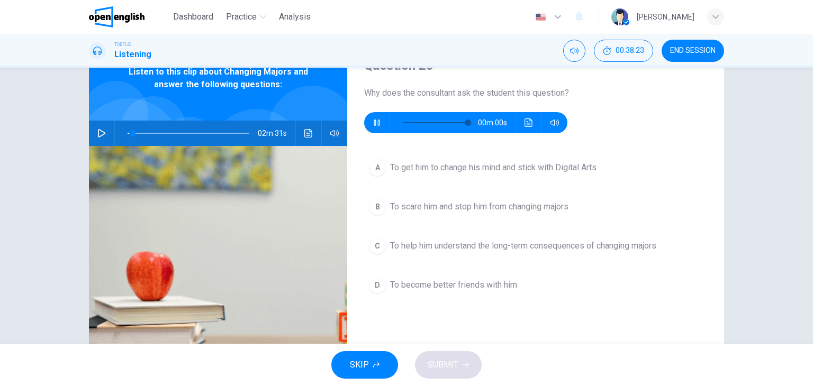
type input "*"
click at [528, 248] on span "To help him understand the long-term consequences of changing majors" at bounding box center [523, 246] width 266 height 13
type input "*"
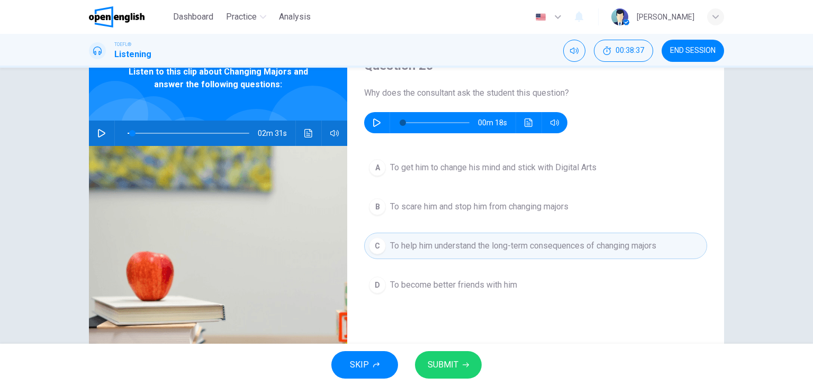
click at [458, 359] on button "SUBMIT" at bounding box center [448, 365] width 67 height 28
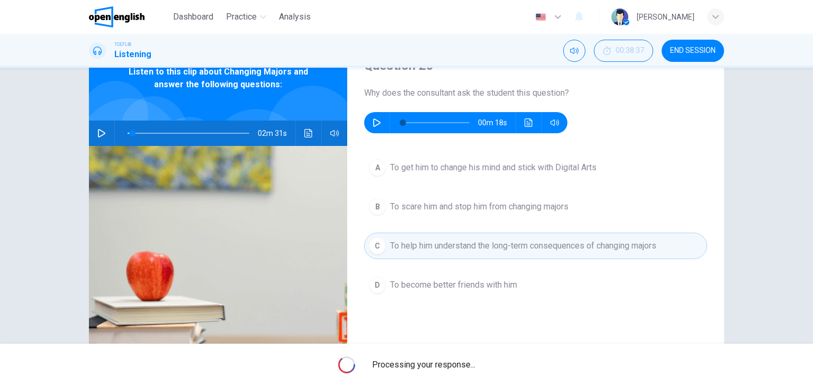
type input "*"
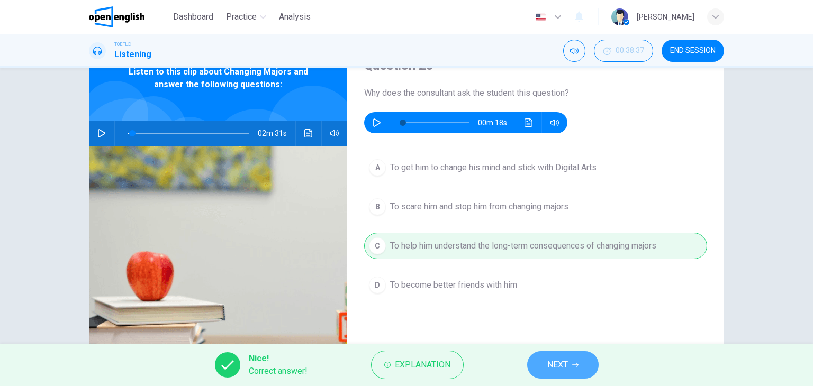
click at [563, 364] on span "NEXT" at bounding box center [557, 365] width 21 height 15
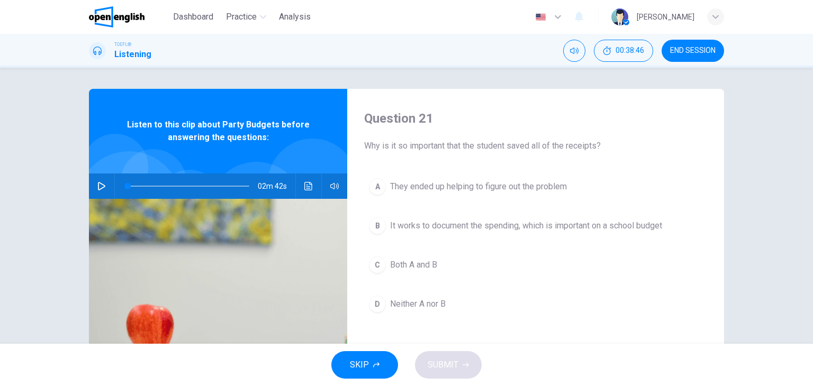
click at [679, 53] on span "END SESSION" at bounding box center [693, 51] width 46 height 8
click at [93, 180] on button "button" at bounding box center [101, 186] width 17 height 25
type input "*"
drag, startPoint x: 127, startPoint y: 183, endPoint x: 110, endPoint y: 178, distance: 17.5
click at [110, 178] on div "02m 42s" at bounding box center [218, 186] width 258 height 25
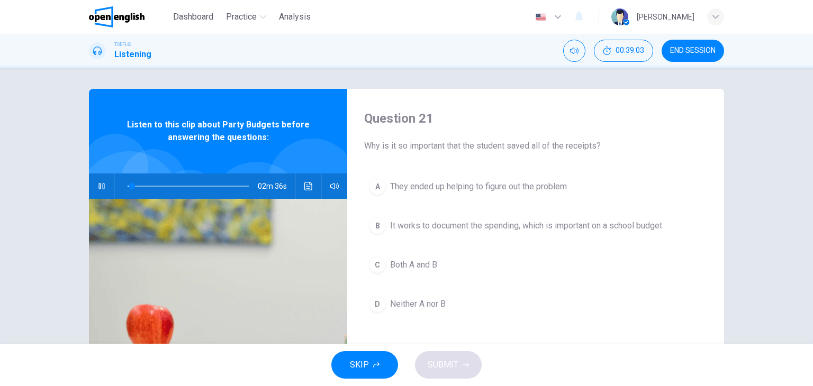
click at [538, 280] on div "A They ended up helping to figure out the problem B It works to document the sp…" at bounding box center [535, 256] width 343 height 165
drag, startPoint x: 139, startPoint y: 188, endPoint x: 130, endPoint y: 188, distance: 9.5
click at [135, 188] on span at bounding box center [138, 186] width 6 height 6
drag, startPoint x: 127, startPoint y: 187, endPoint x: 119, endPoint y: 187, distance: 8.5
click at [124, 187] on span at bounding box center [127, 186] width 6 height 6
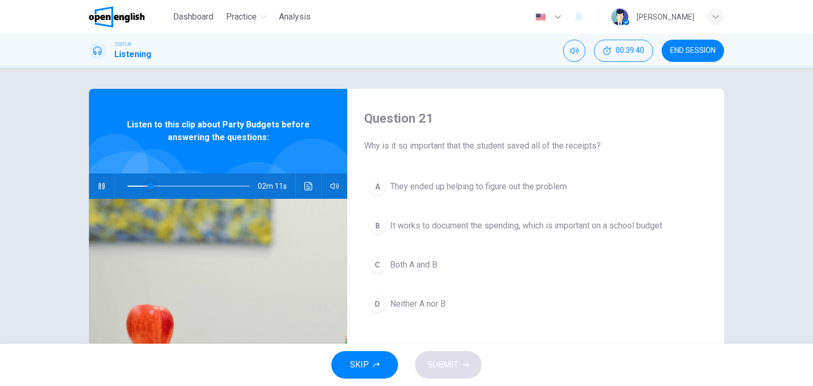
click at [148, 185] on span at bounding box center [151, 186] width 6 height 6
click at [138, 187] on span at bounding box center [141, 186] width 6 height 6
type input "*"
click at [411, 269] on span "Both A and B" at bounding box center [413, 265] width 47 height 13
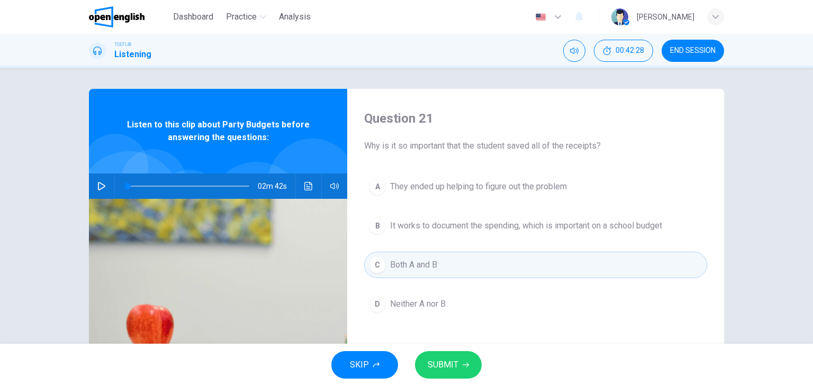
click at [445, 366] on span "SUBMIT" at bounding box center [443, 365] width 31 height 15
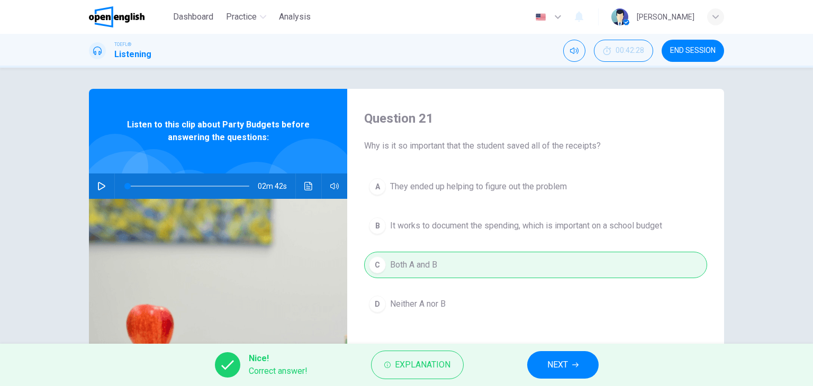
click at [564, 362] on span "NEXT" at bounding box center [557, 365] width 21 height 15
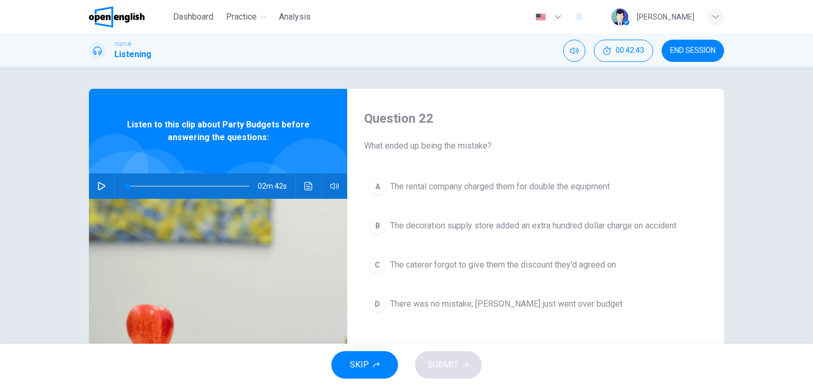
click at [493, 261] on span "The caterer forgot to give them the discount they'd agreed on" at bounding box center [503, 265] width 226 height 13
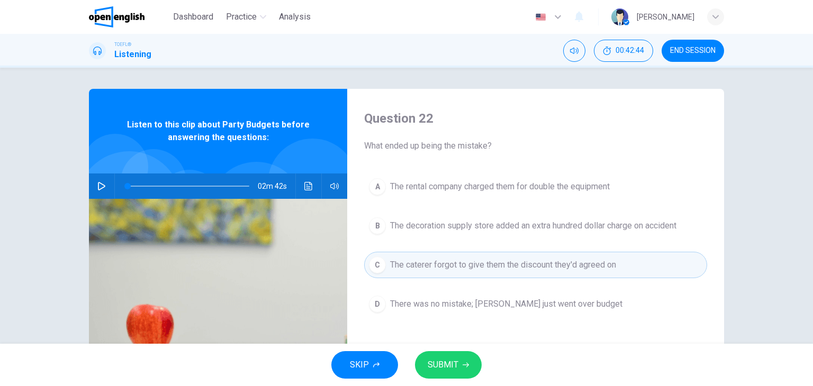
click at [466, 365] on icon "button" at bounding box center [465, 365] width 6 height 5
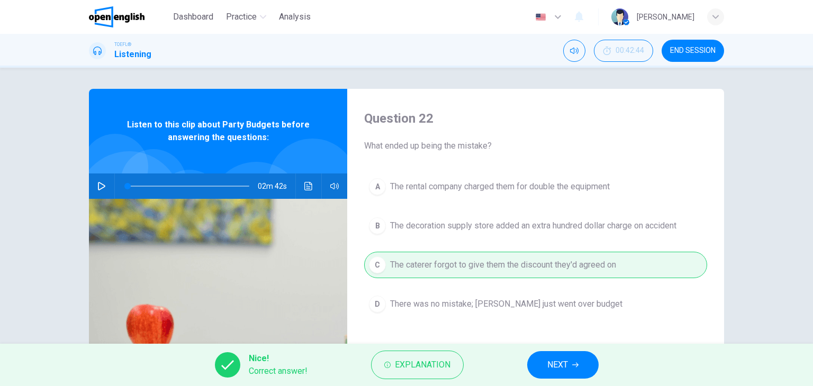
click at [565, 369] on span "NEXT" at bounding box center [557, 365] width 21 height 15
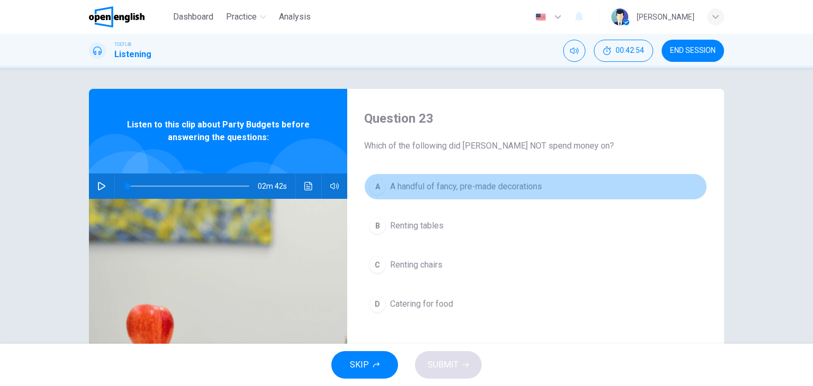
click at [505, 185] on span "A handful of fancy, pre-made decorations" at bounding box center [466, 186] width 152 height 13
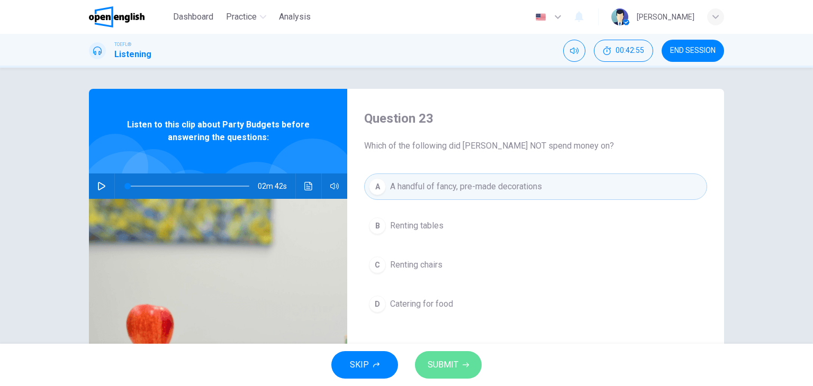
click at [458, 359] on button "SUBMIT" at bounding box center [448, 365] width 67 height 28
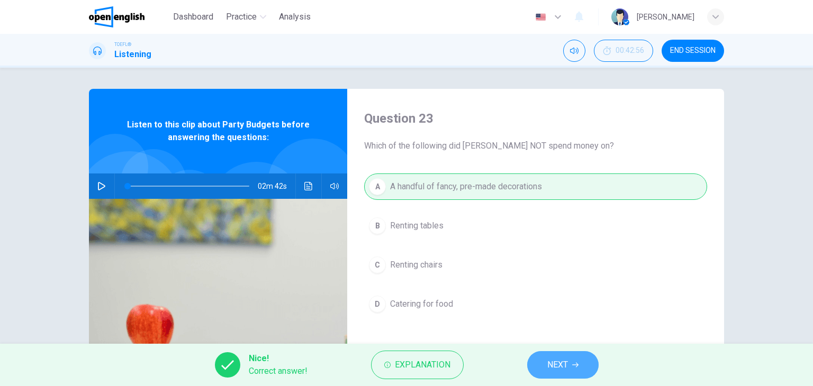
click at [564, 364] on span "NEXT" at bounding box center [557, 365] width 21 height 15
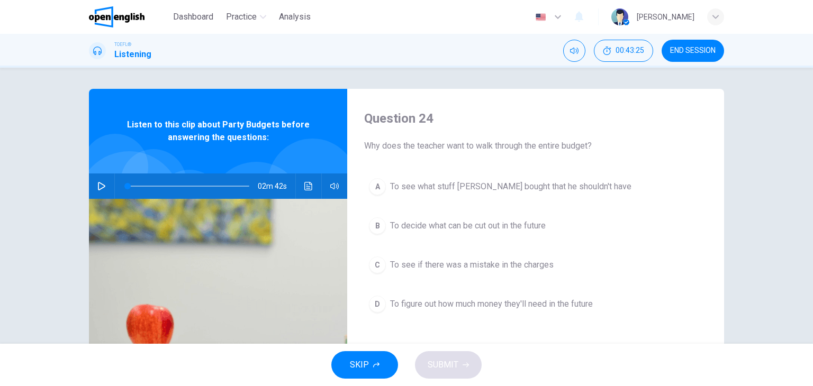
click at [506, 262] on span "To see if there was a mistake in the charges" at bounding box center [472, 265] width 164 height 13
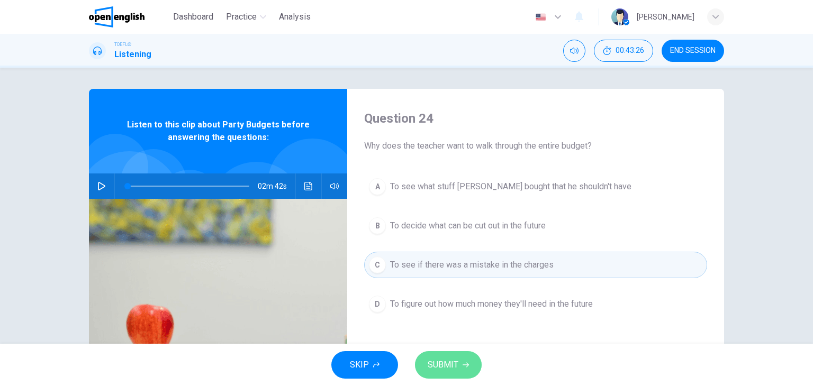
click at [461, 360] on button "SUBMIT" at bounding box center [448, 365] width 67 height 28
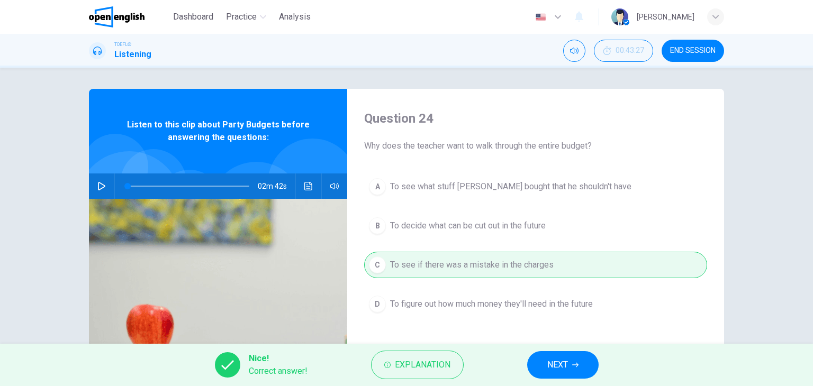
click at [558, 365] on span "NEXT" at bounding box center [557, 365] width 21 height 15
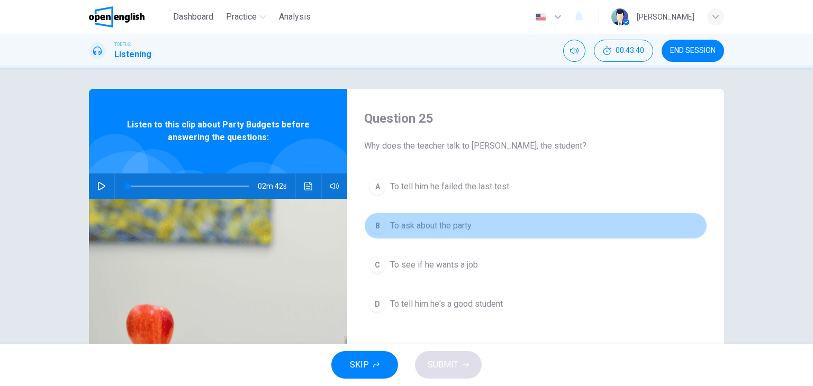
click at [438, 228] on span "To ask about the party" at bounding box center [430, 226] width 81 height 13
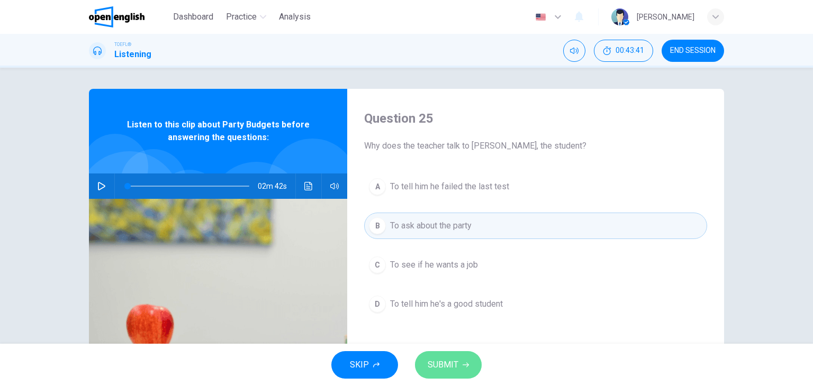
click at [464, 367] on icon "button" at bounding box center [465, 365] width 6 height 6
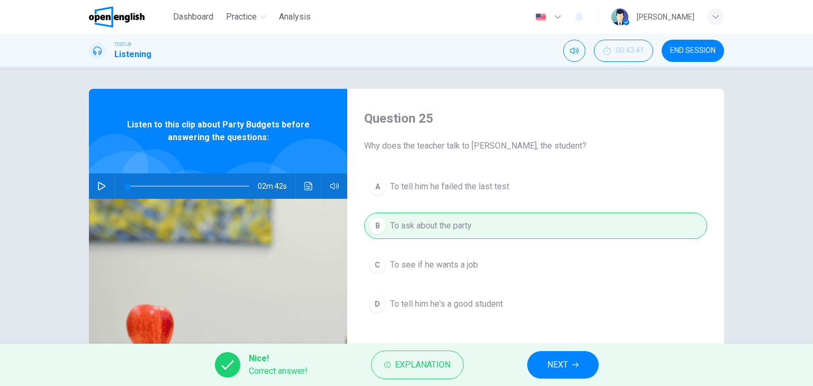
click at [582, 367] on button "NEXT" at bounding box center [562, 365] width 71 height 28
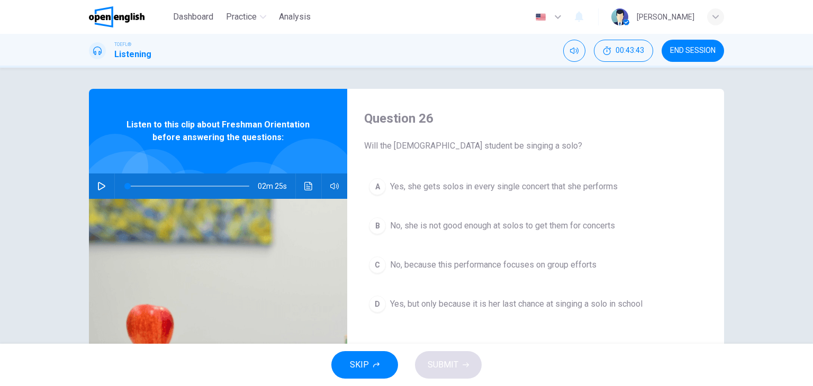
click at [705, 48] on span "END SESSION" at bounding box center [693, 51] width 46 height 8
